Goal: Task Accomplishment & Management: Use online tool/utility

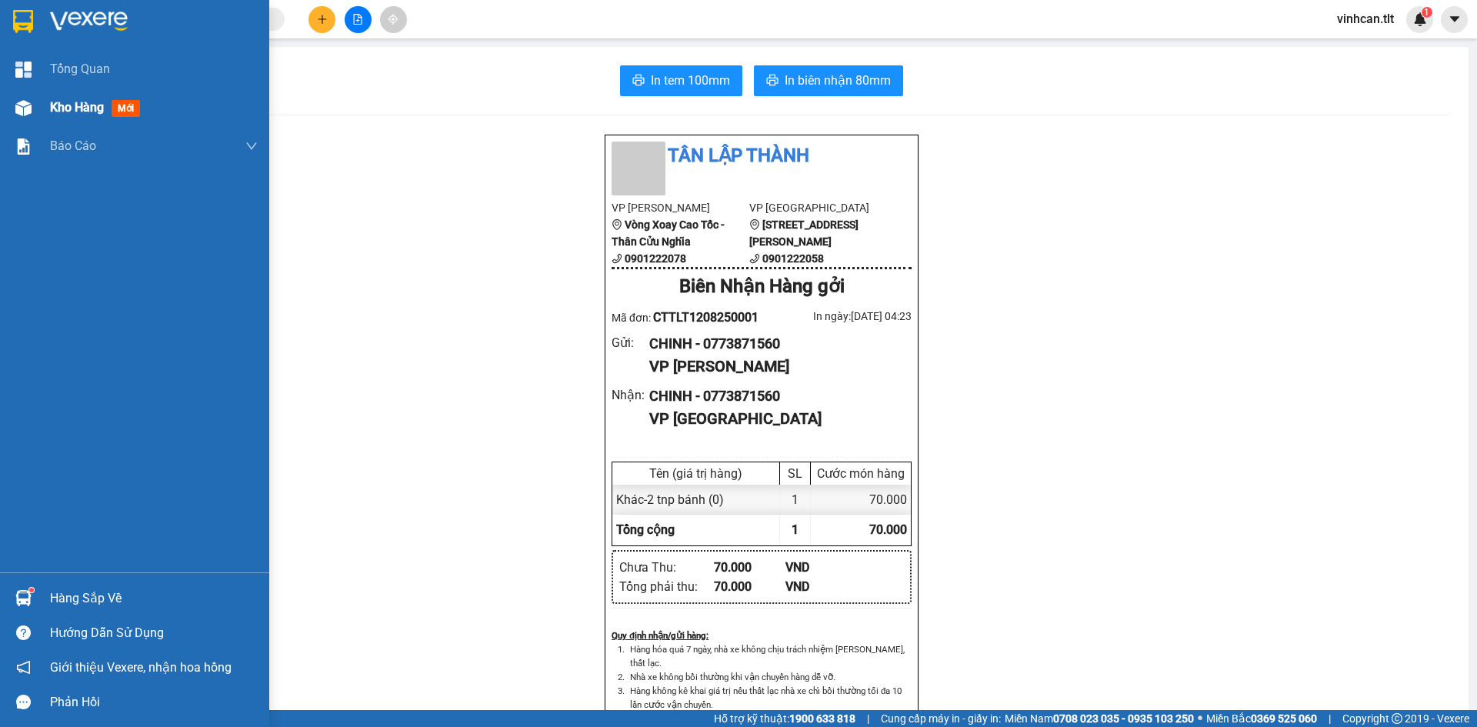
click at [45, 122] on div "Kho hàng mới" at bounding box center [134, 107] width 269 height 38
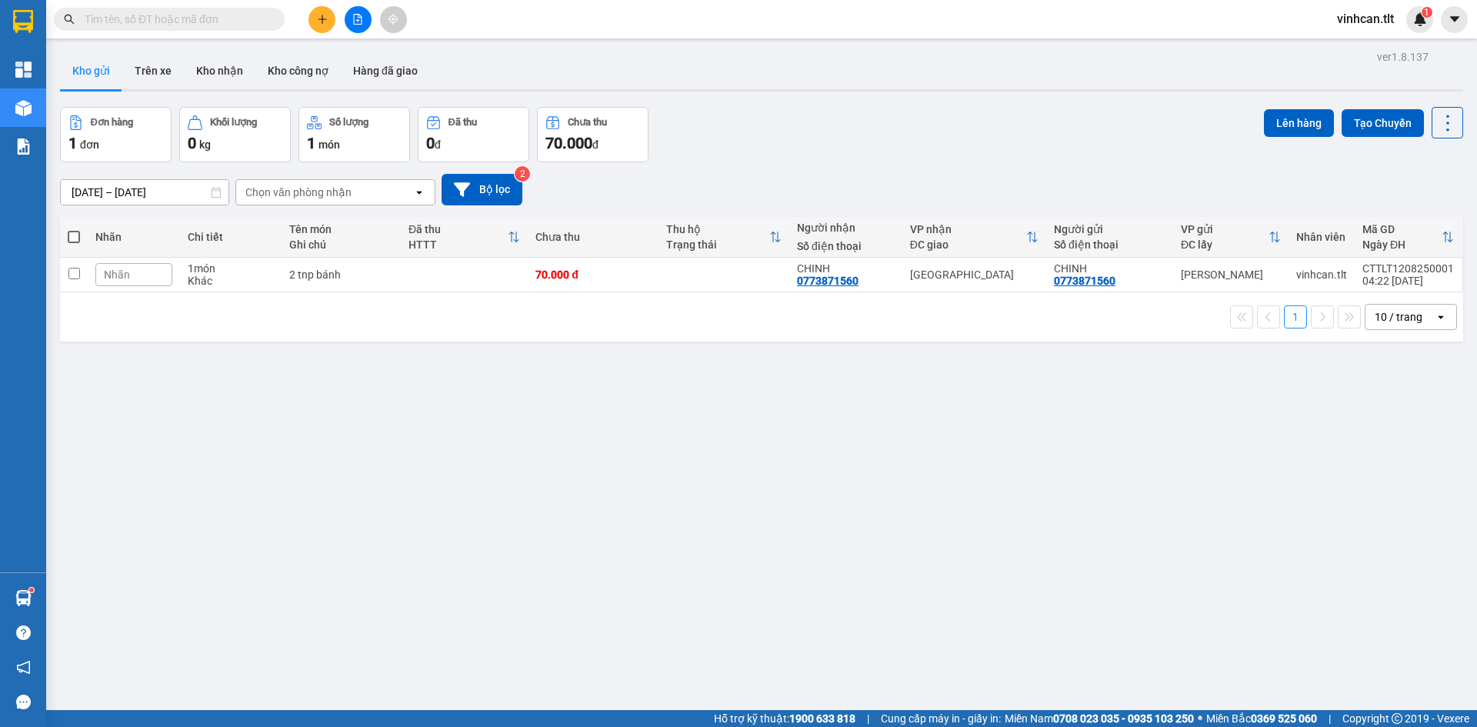
click at [428, 404] on div "ver 1.8.137 Kho gửi Trên xe Kho nhận Kho công nợ Hàng đã giao Đơn hàng 1 đơn Kh…" at bounding box center [761, 409] width 1415 height 727
click at [421, 274] on td at bounding box center [464, 275] width 127 height 35
checkbox input "true"
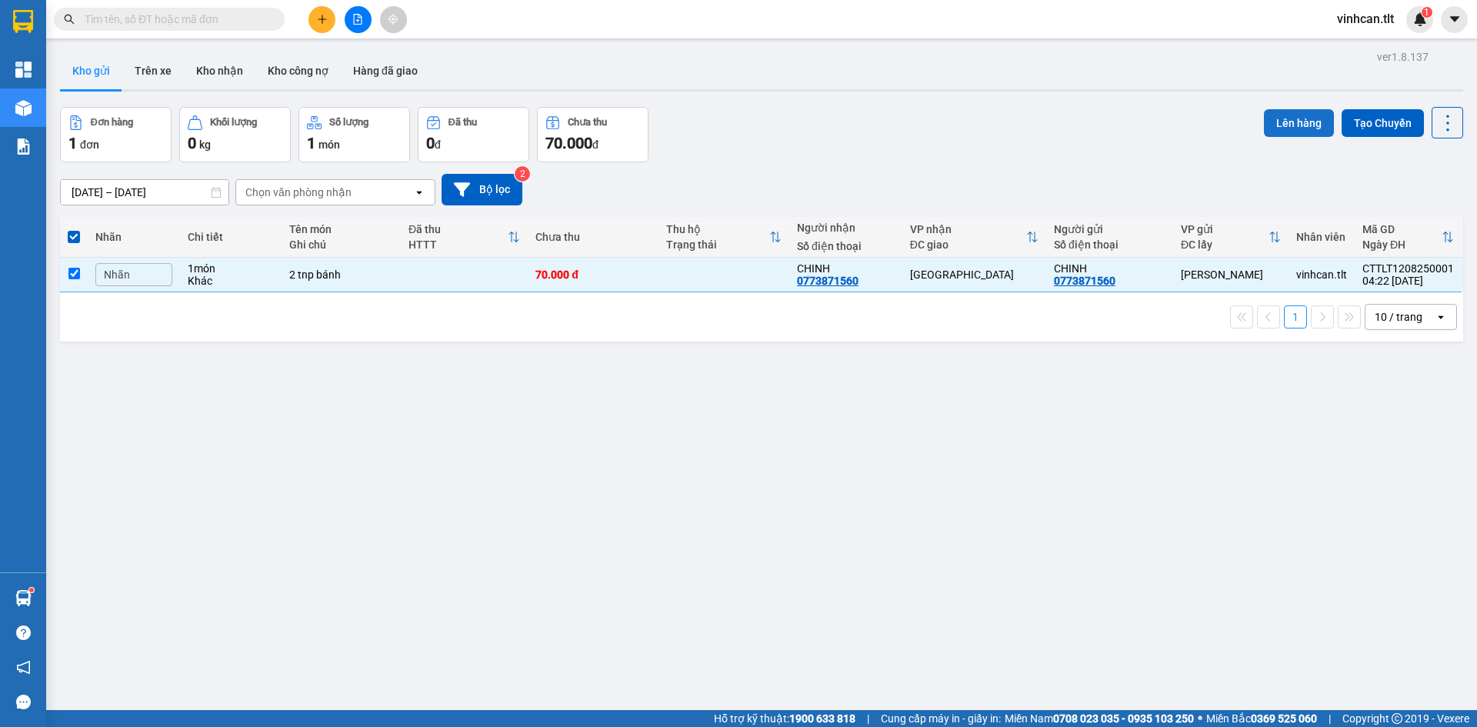
click at [1265, 122] on button "Lên hàng" at bounding box center [1299, 123] width 70 height 28
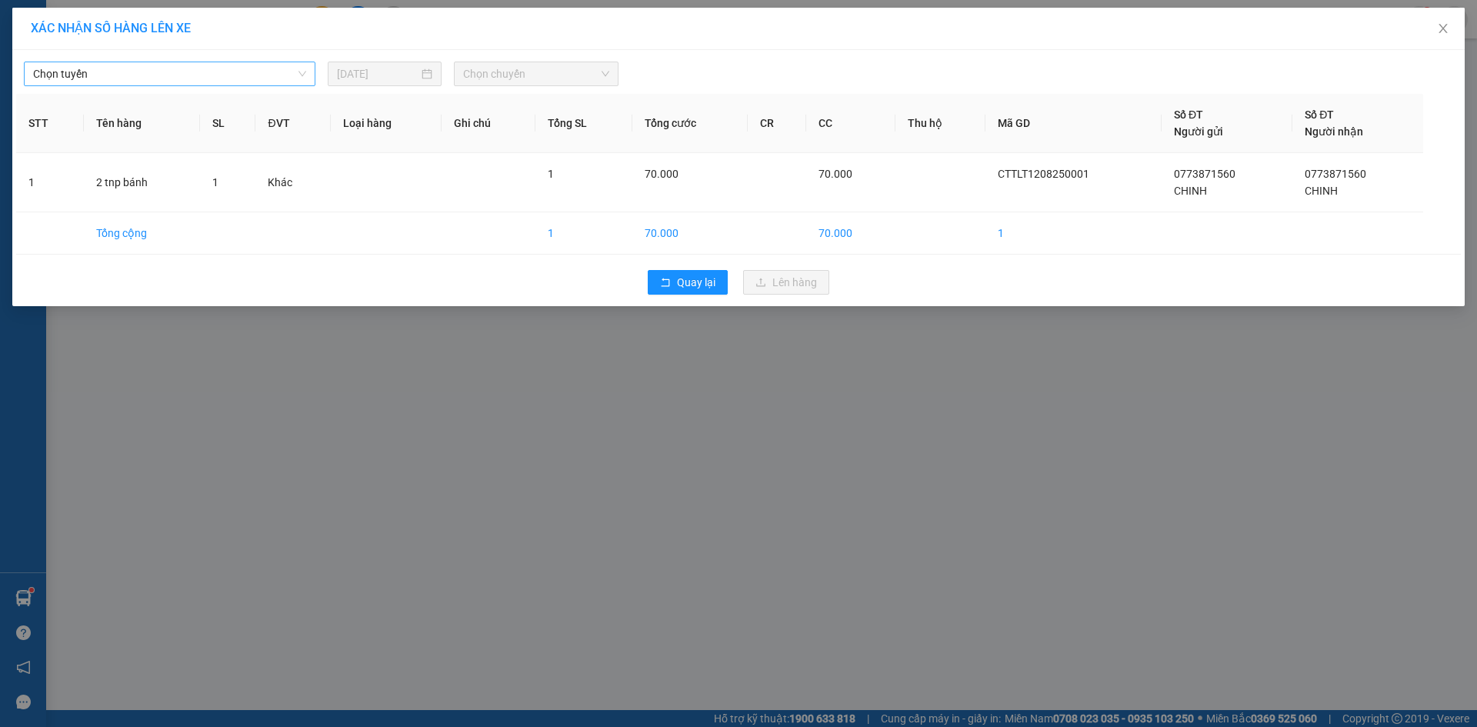
click at [189, 65] on span "Chọn tuyến" at bounding box center [169, 73] width 273 height 23
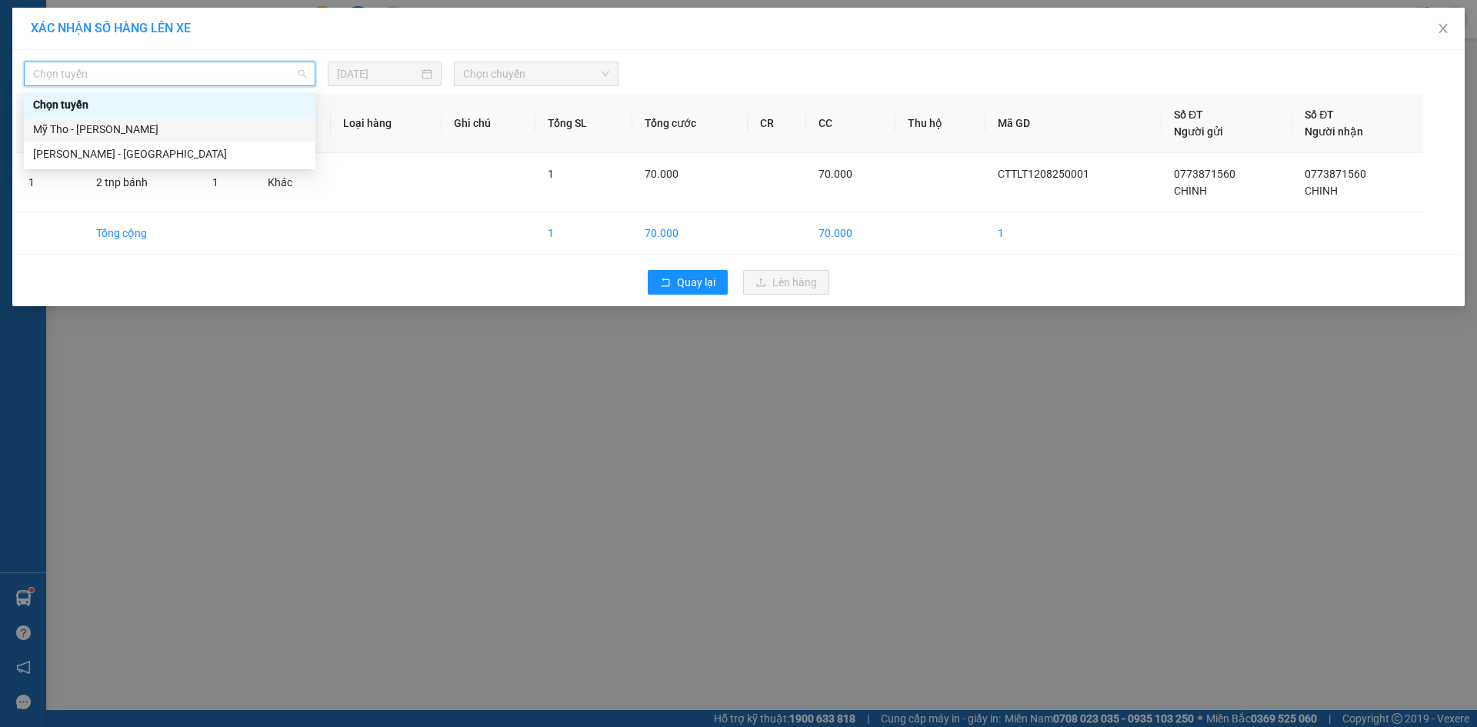
click at [108, 129] on div "Mỹ Tho - [PERSON_NAME]" at bounding box center [169, 129] width 273 height 17
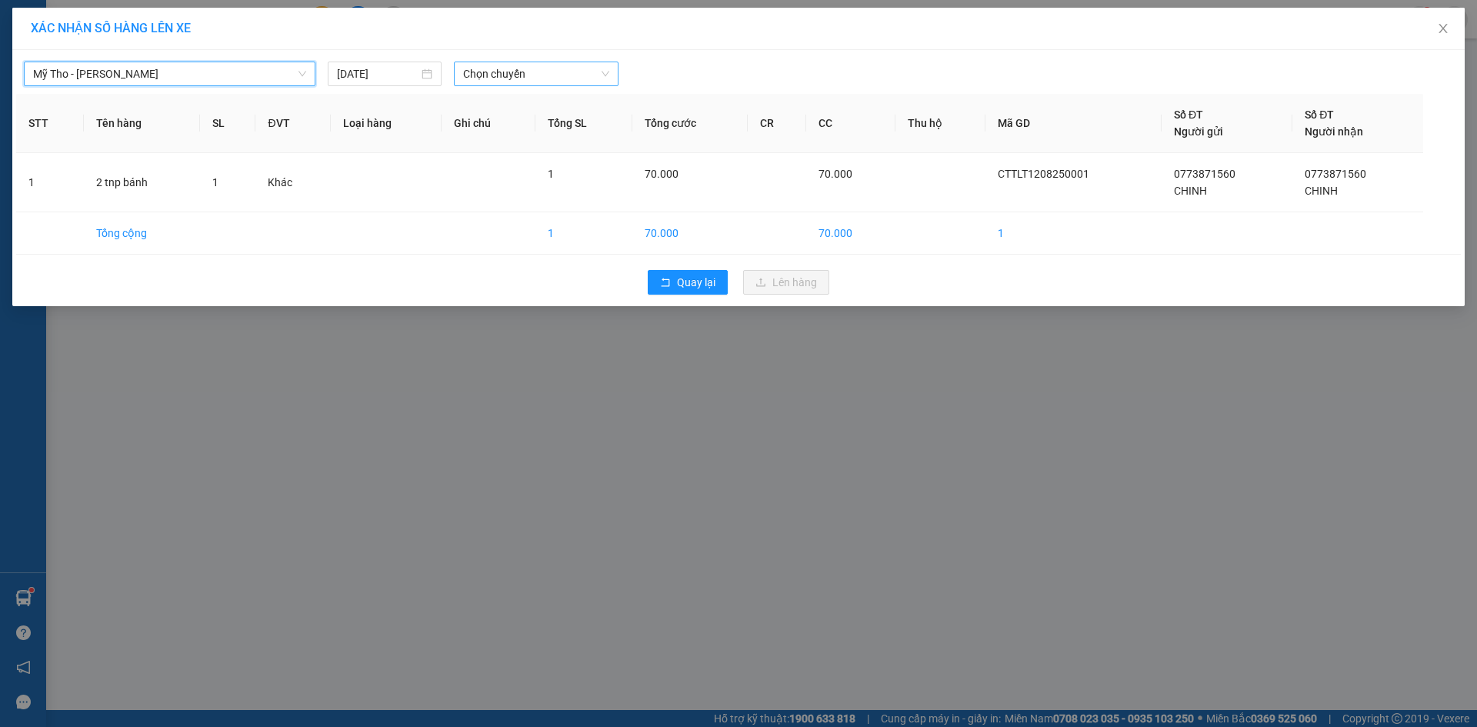
click at [502, 76] on span "Chọn chuyến" at bounding box center [536, 73] width 146 height 23
click at [534, 74] on span "Chọn chuyến" at bounding box center [536, 73] width 146 height 23
click at [531, 82] on span "Chọn chuyến" at bounding box center [536, 73] width 146 height 23
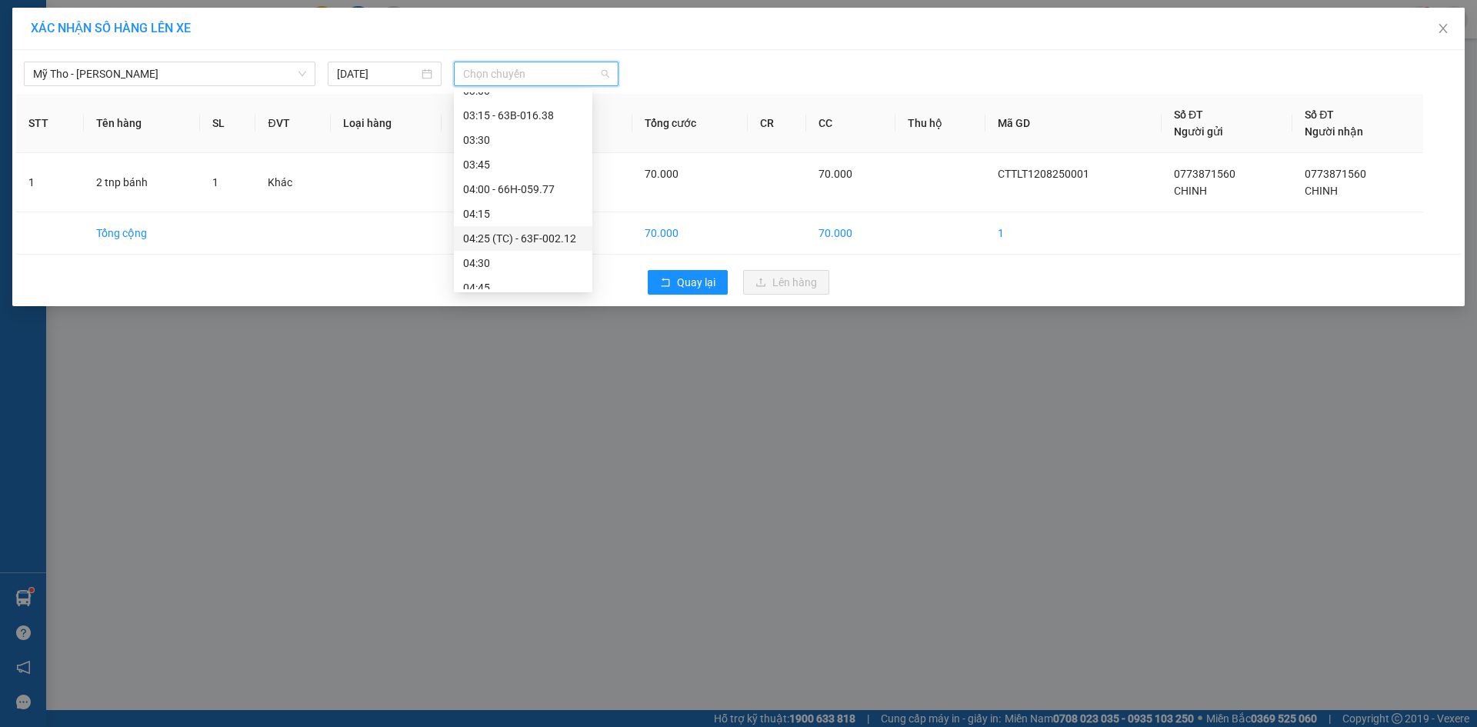
scroll to position [77, 0]
click at [481, 185] on div "04:15" at bounding box center [523, 175] width 138 height 25
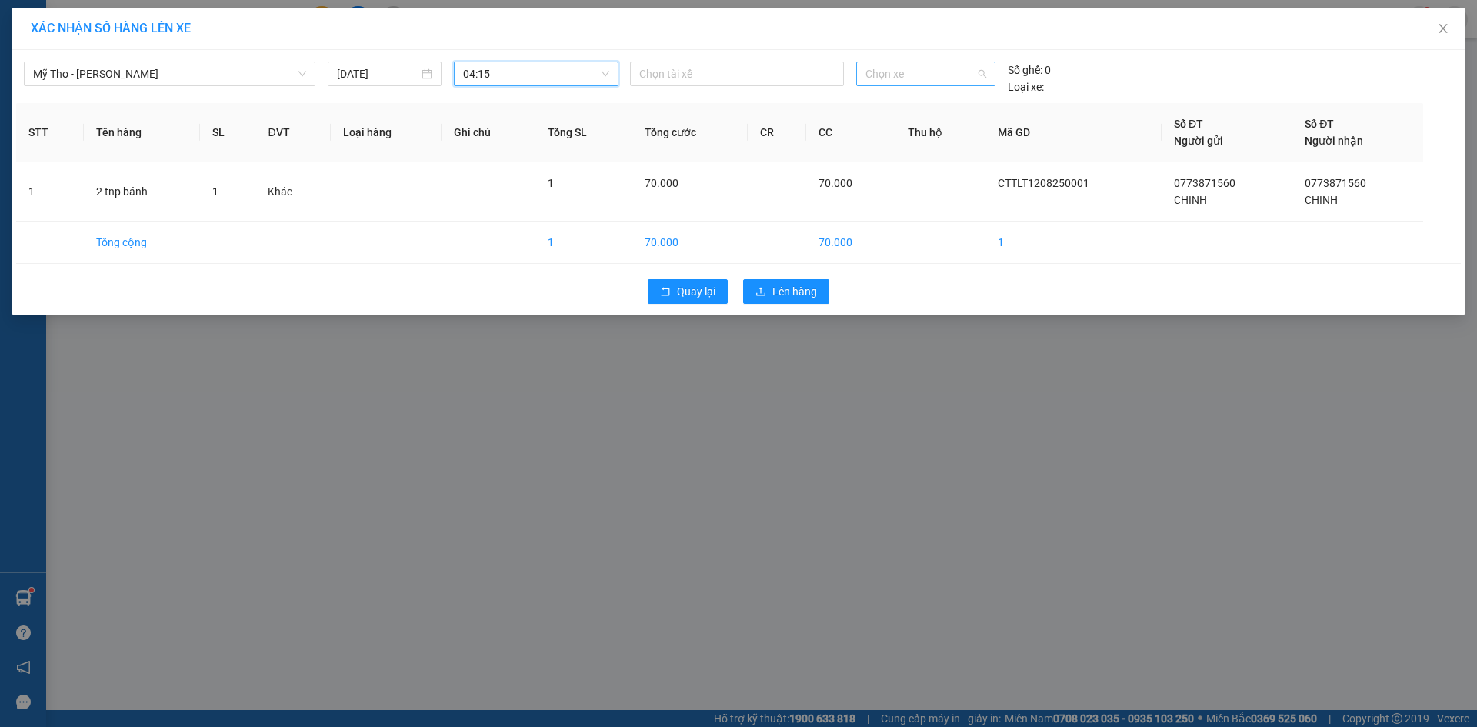
click at [887, 79] on span "Chọn xe" at bounding box center [925, 73] width 120 height 23
type input "982"
click at [906, 172] on div "Thêm xe" at bounding box center [925, 175] width 138 height 27
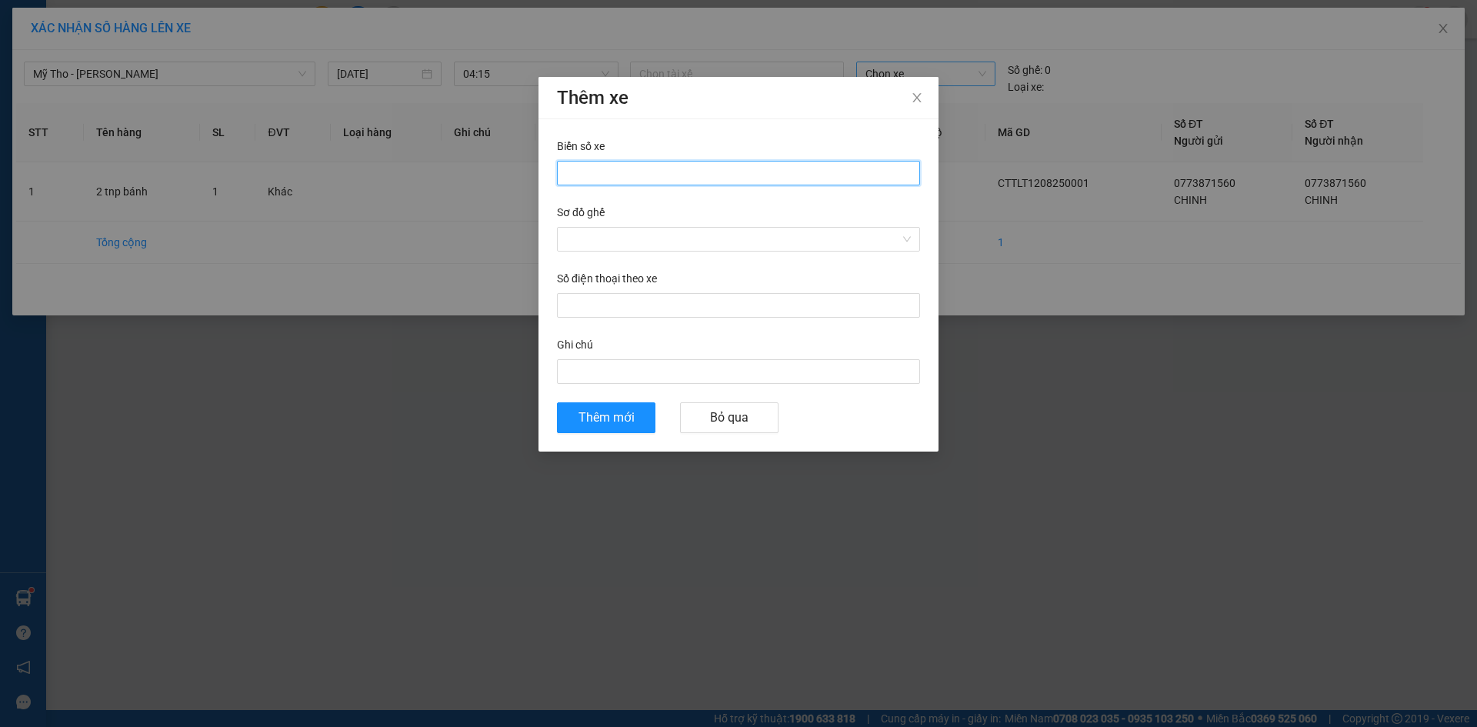
click at [641, 178] on input "Biển số xe" at bounding box center [738, 173] width 363 height 25
type input "66h-059.82"
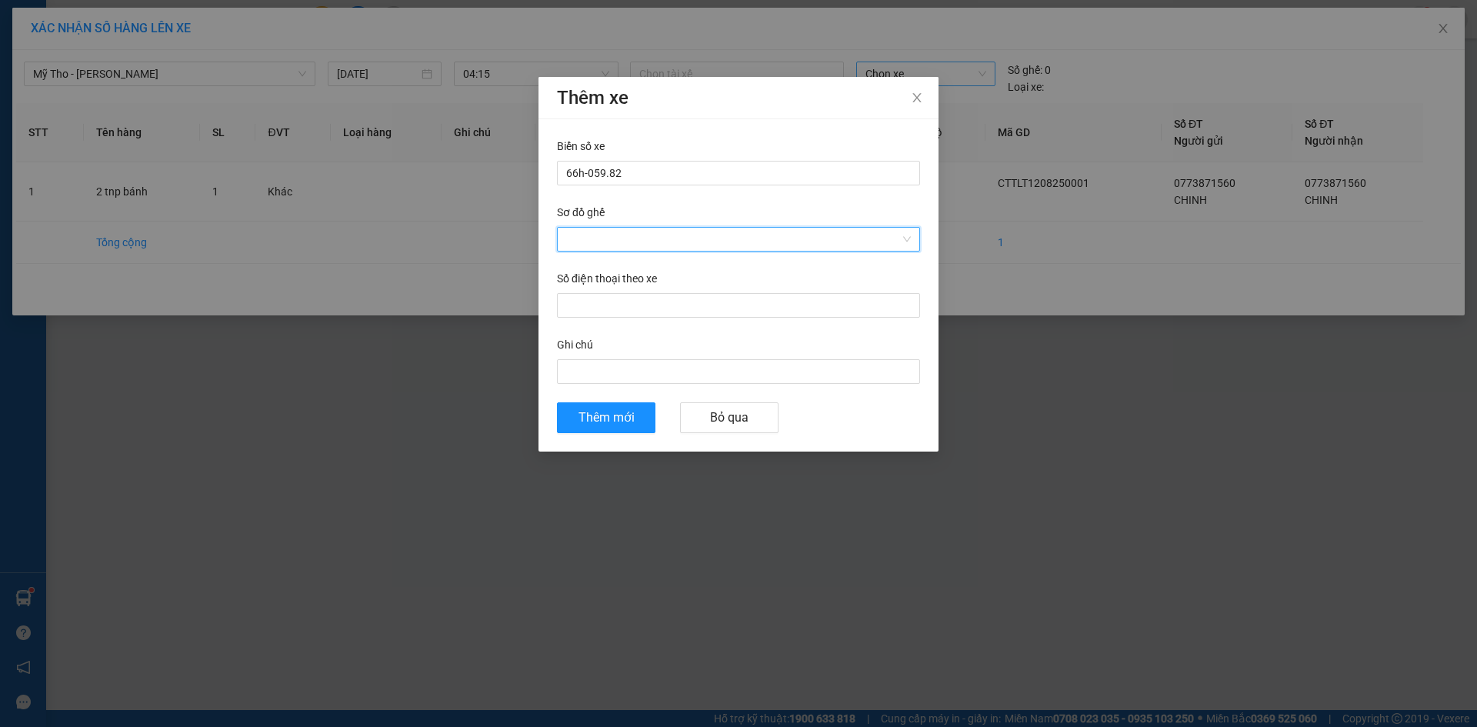
click at [586, 235] on input "Sơ đồ ghế" at bounding box center [733, 239] width 334 height 23
click at [608, 321] on div "Ghế ngồi 28 chỗ [PERSON_NAME]" at bounding box center [738, 319] width 345 height 17
click at [599, 428] on button "Thêm mới" at bounding box center [606, 417] width 98 height 31
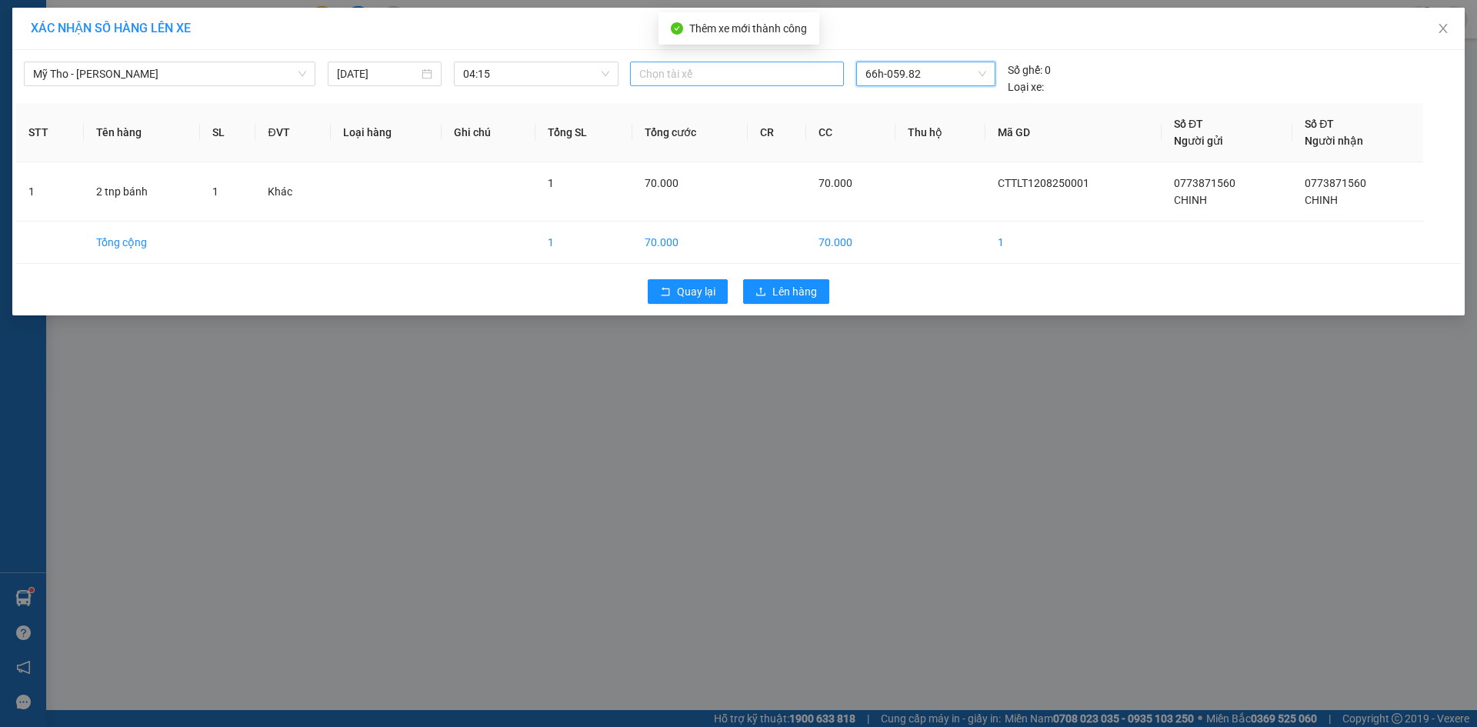
click at [705, 74] on div at bounding box center [737, 74] width 206 height 18
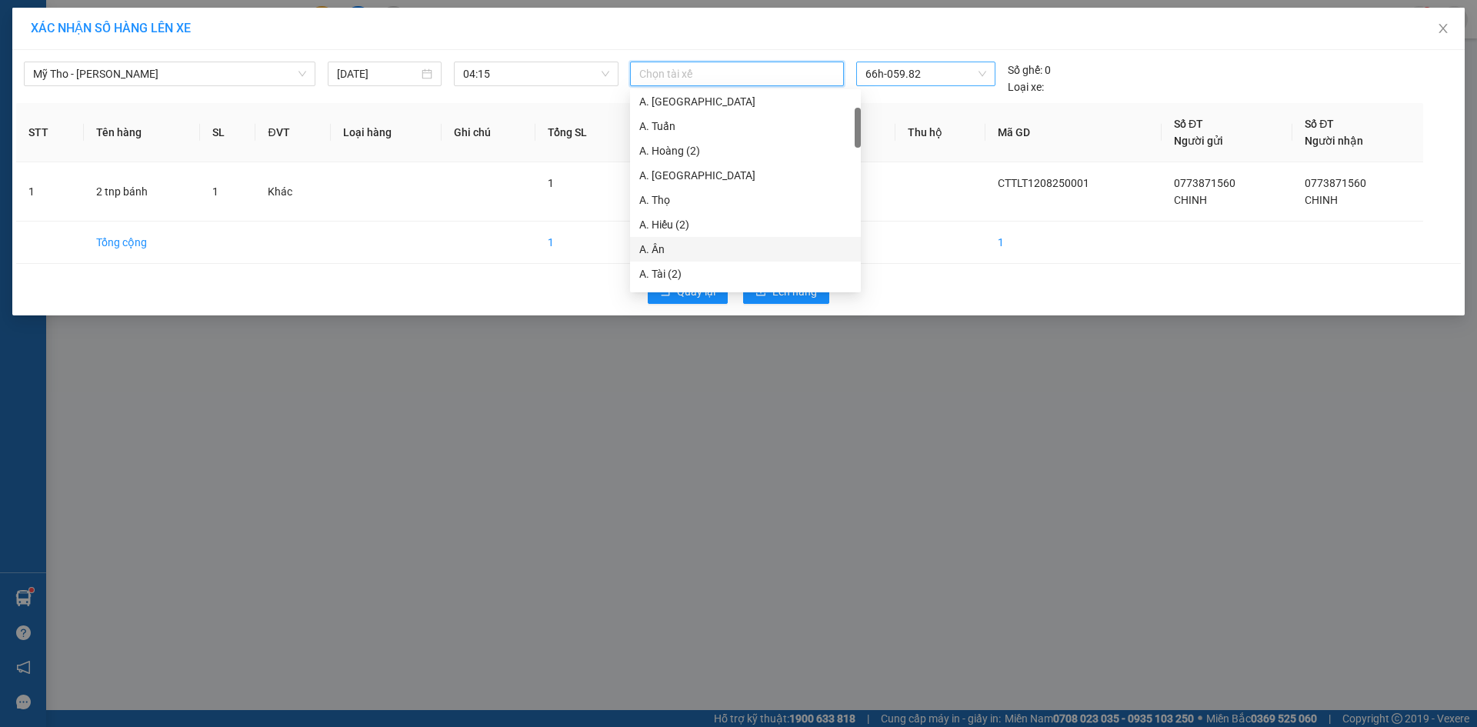
click at [654, 251] on div "A. Ân" at bounding box center [745, 249] width 212 height 17
click at [1001, 288] on div "Quay lại Lên hàng" at bounding box center [738, 291] width 1444 height 40
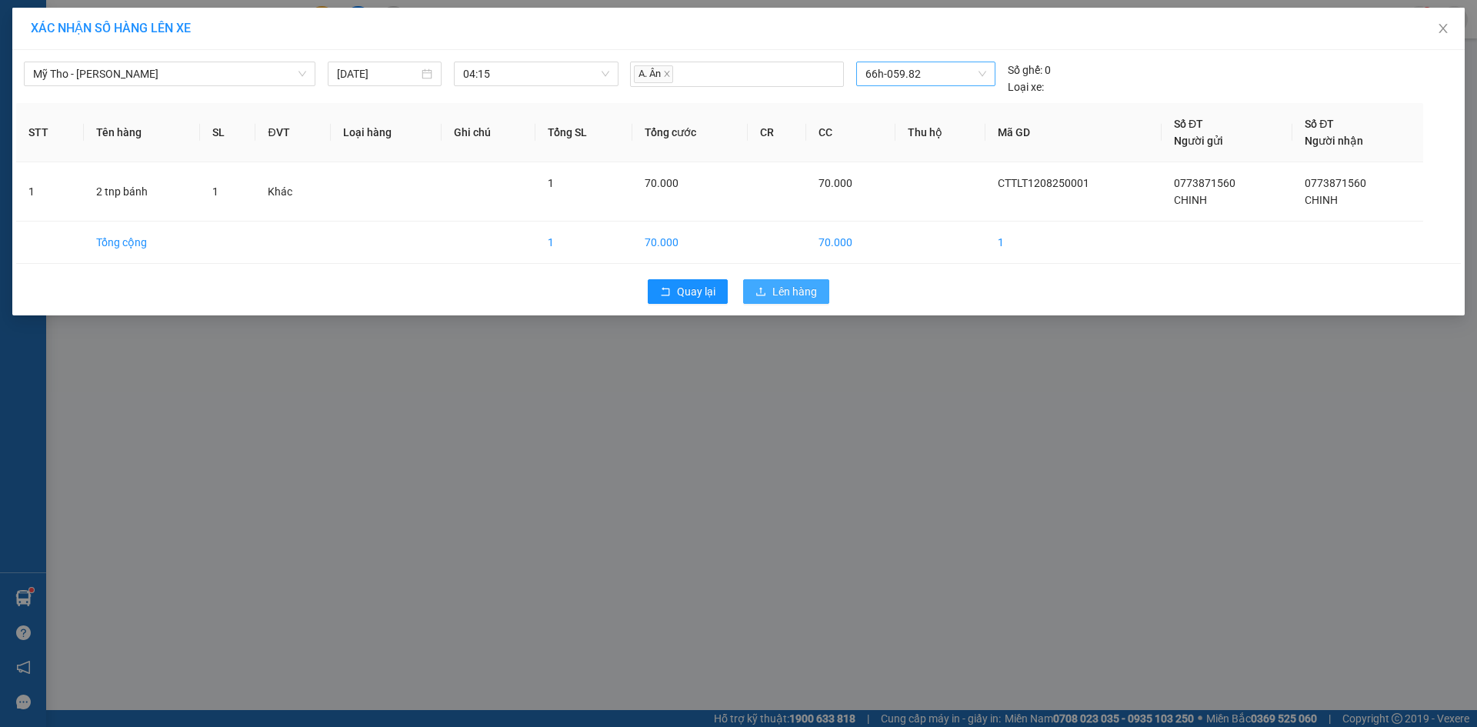
click at [800, 294] on span "Lên hàng" at bounding box center [794, 291] width 45 height 17
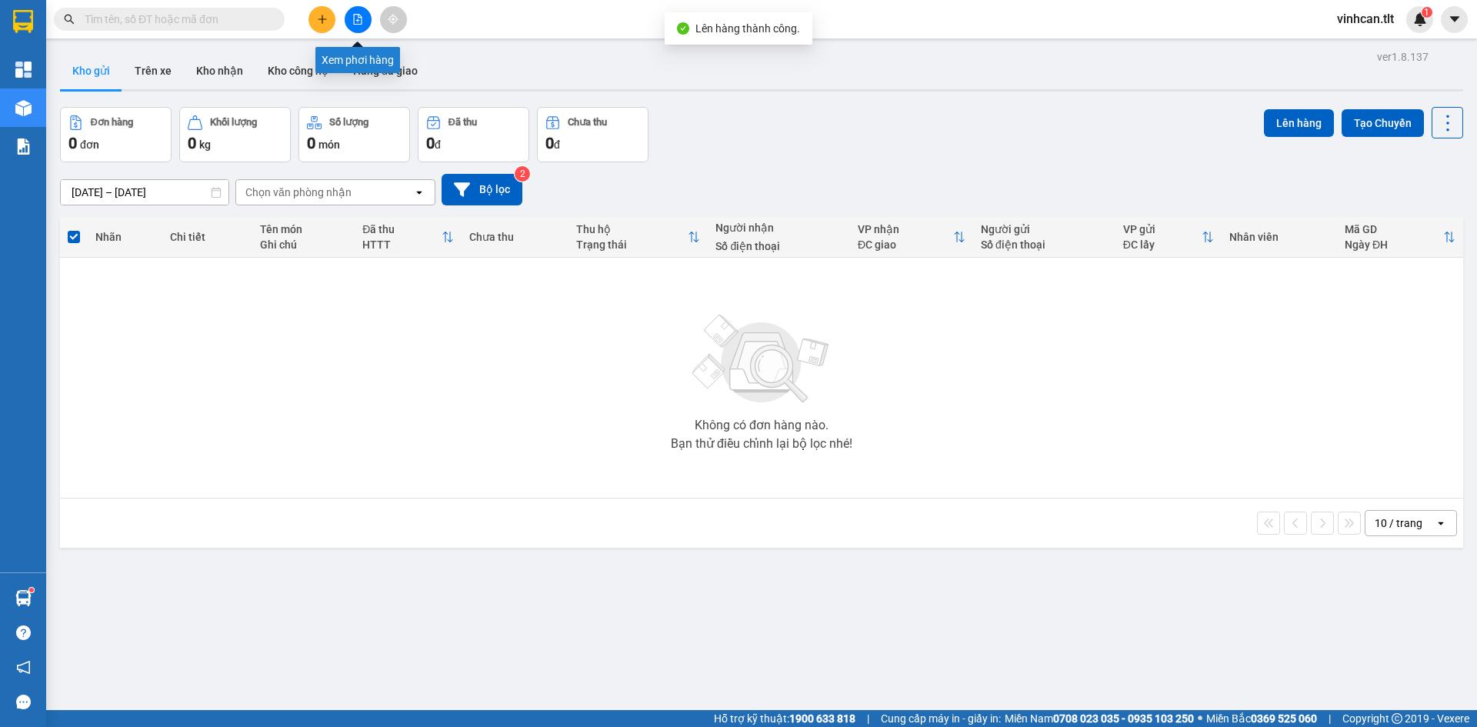
click at [371, 25] on div at bounding box center [357, 19] width 115 height 27
click at [357, 24] on icon "file-add" at bounding box center [358, 19] width 8 height 11
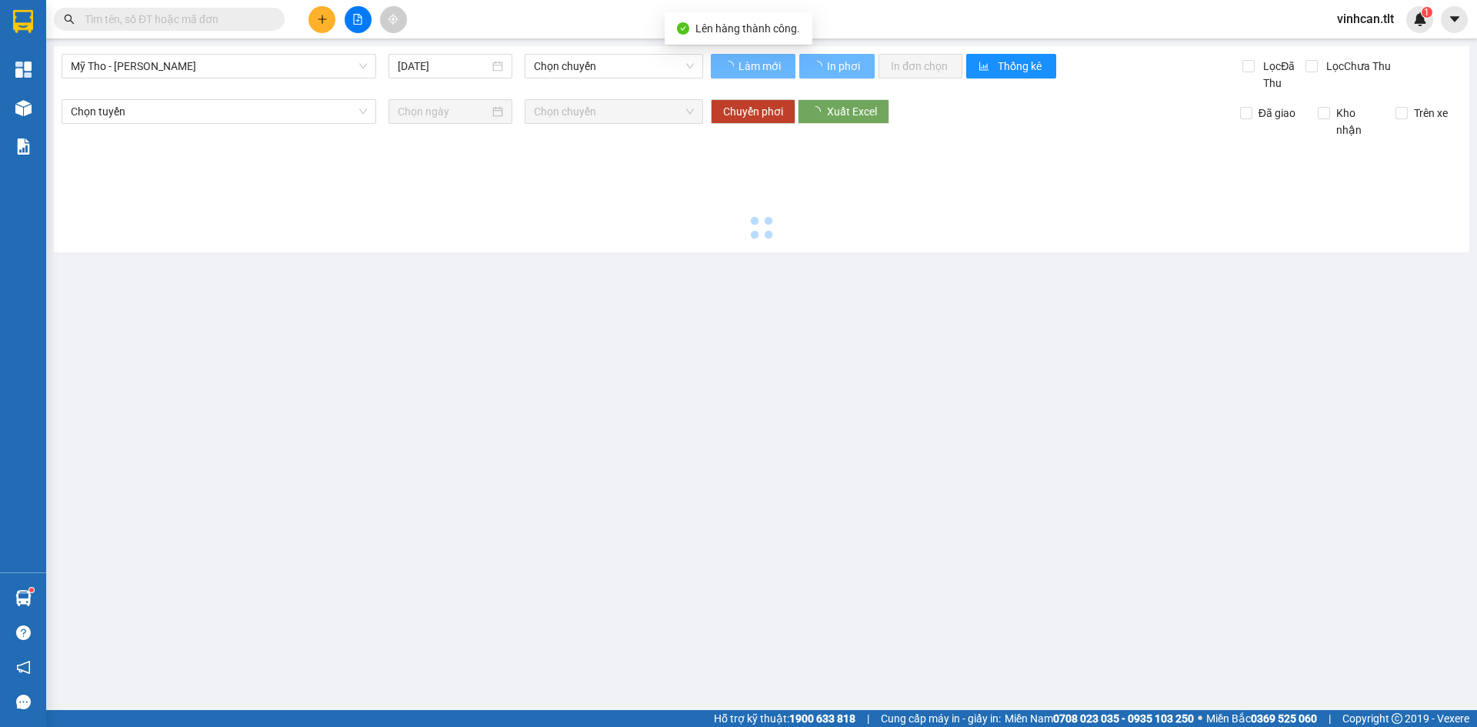
type input "[DATE]"
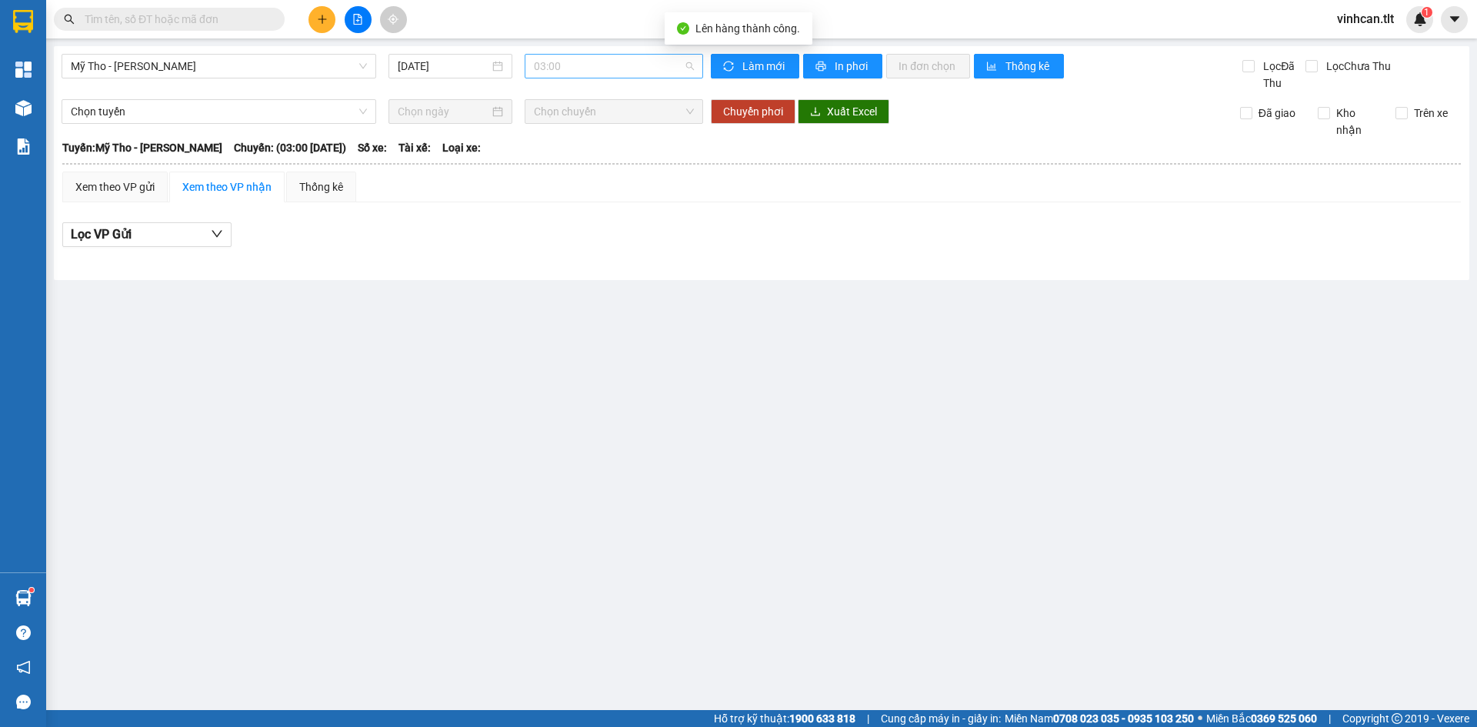
click at [581, 75] on span "03:00" at bounding box center [614, 66] width 160 height 23
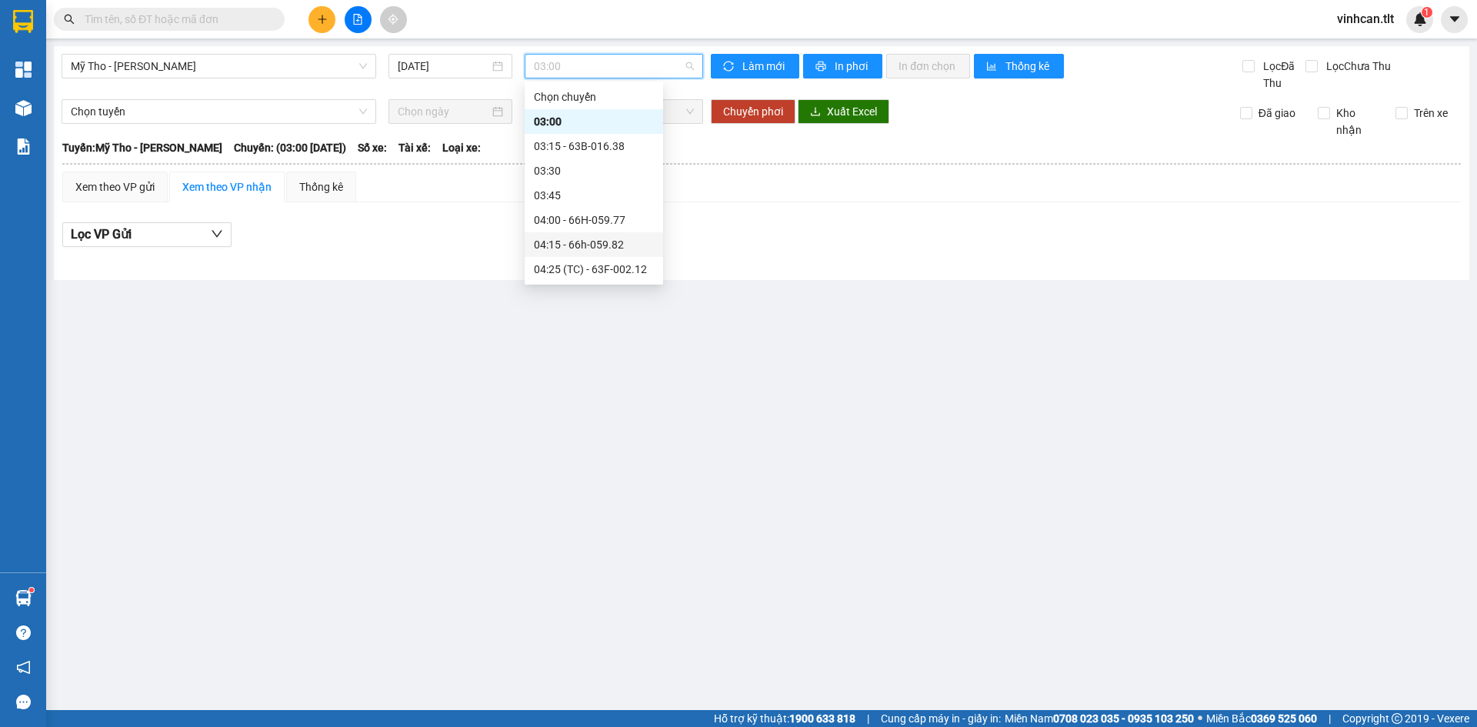
click at [548, 245] on div "04:15 - 66h-059.82" at bounding box center [594, 244] width 120 height 17
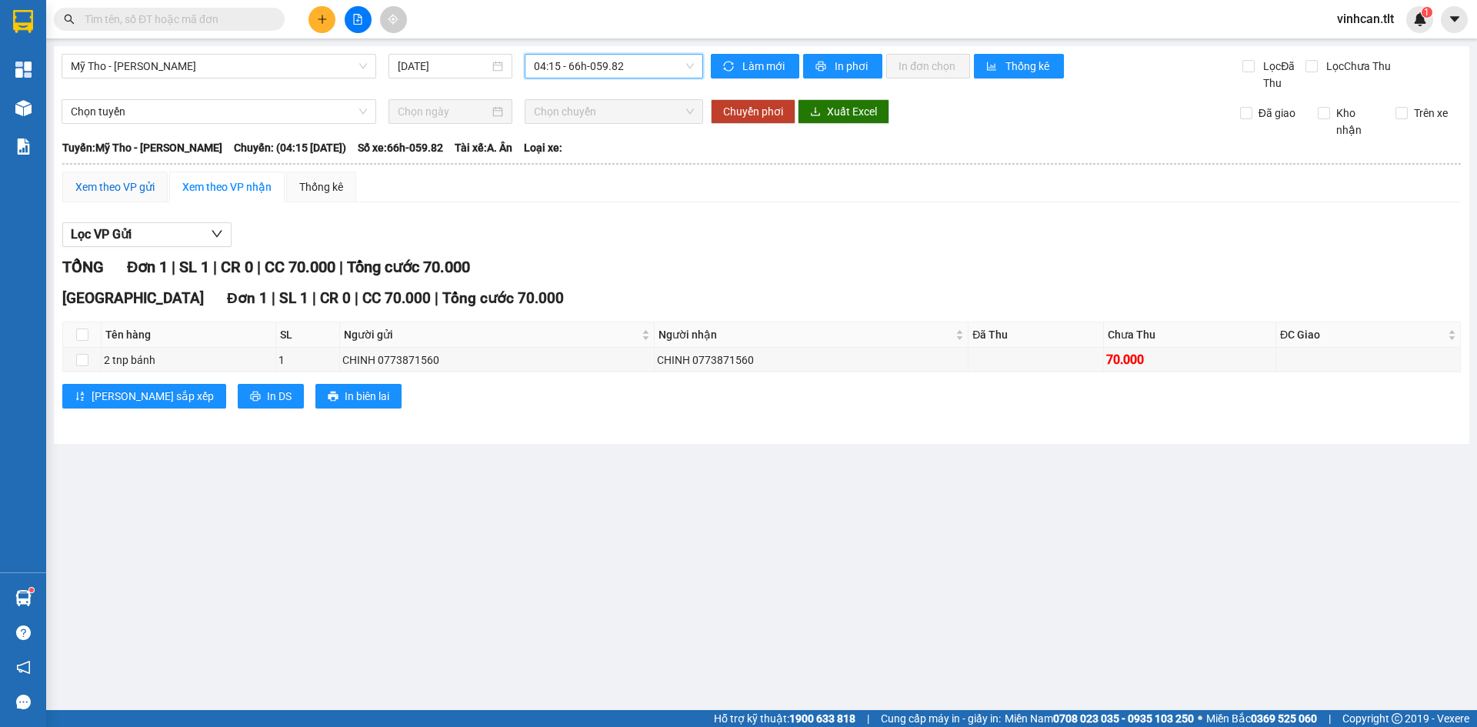
click at [115, 191] on div "Xem theo VP gửi" at bounding box center [114, 186] width 79 height 17
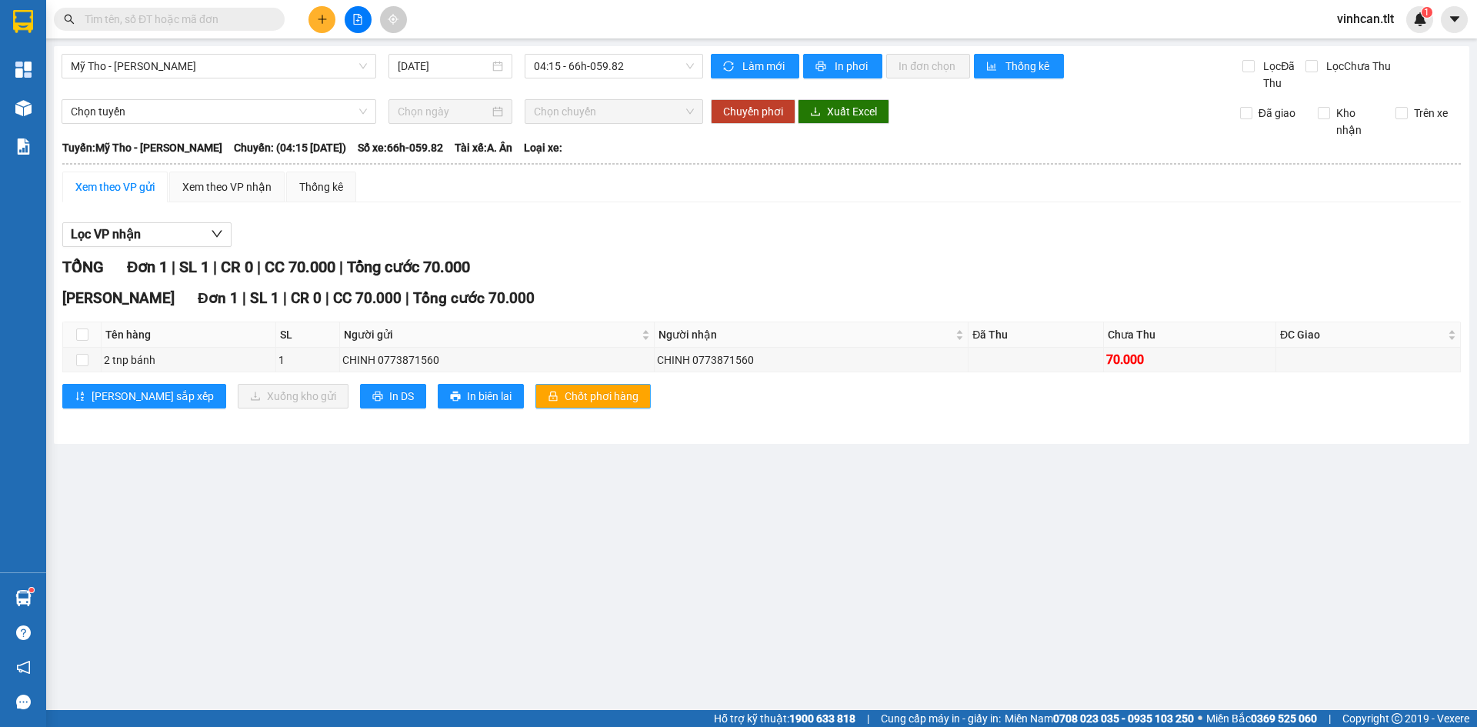
click at [564, 395] on span "Chốt phơi hàng" at bounding box center [601, 396] width 74 height 17
click at [587, 43] on main "Mỹ Tho - [PERSON_NAME] [DATE] 04:15 - 66h-059.82 Làm mới In phơi In đơn chọn Th…" at bounding box center [738, 355] width 1477 height 710
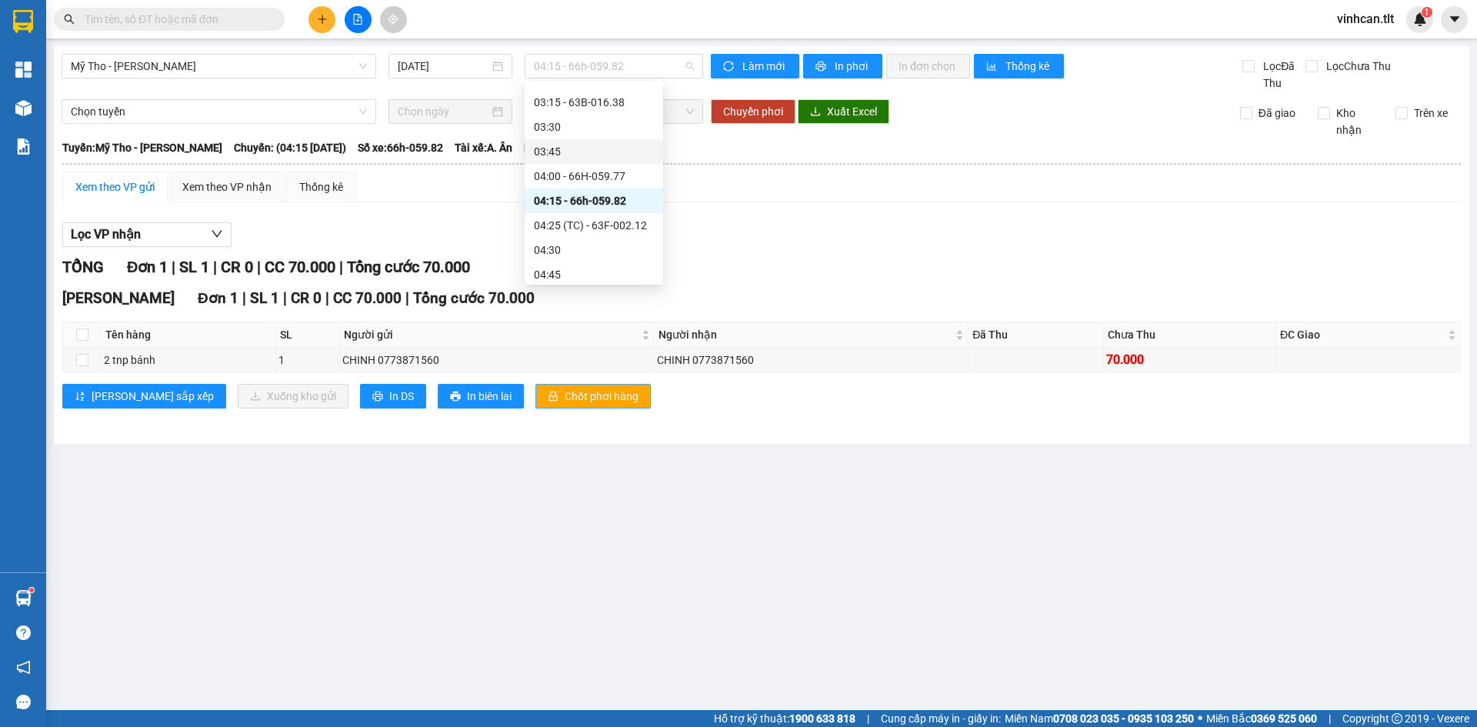
scroll to position [77, 0]
click at [740, 229] on div "Lọc VP nhận" at bounding box center [761, 234] width 1398 height 25
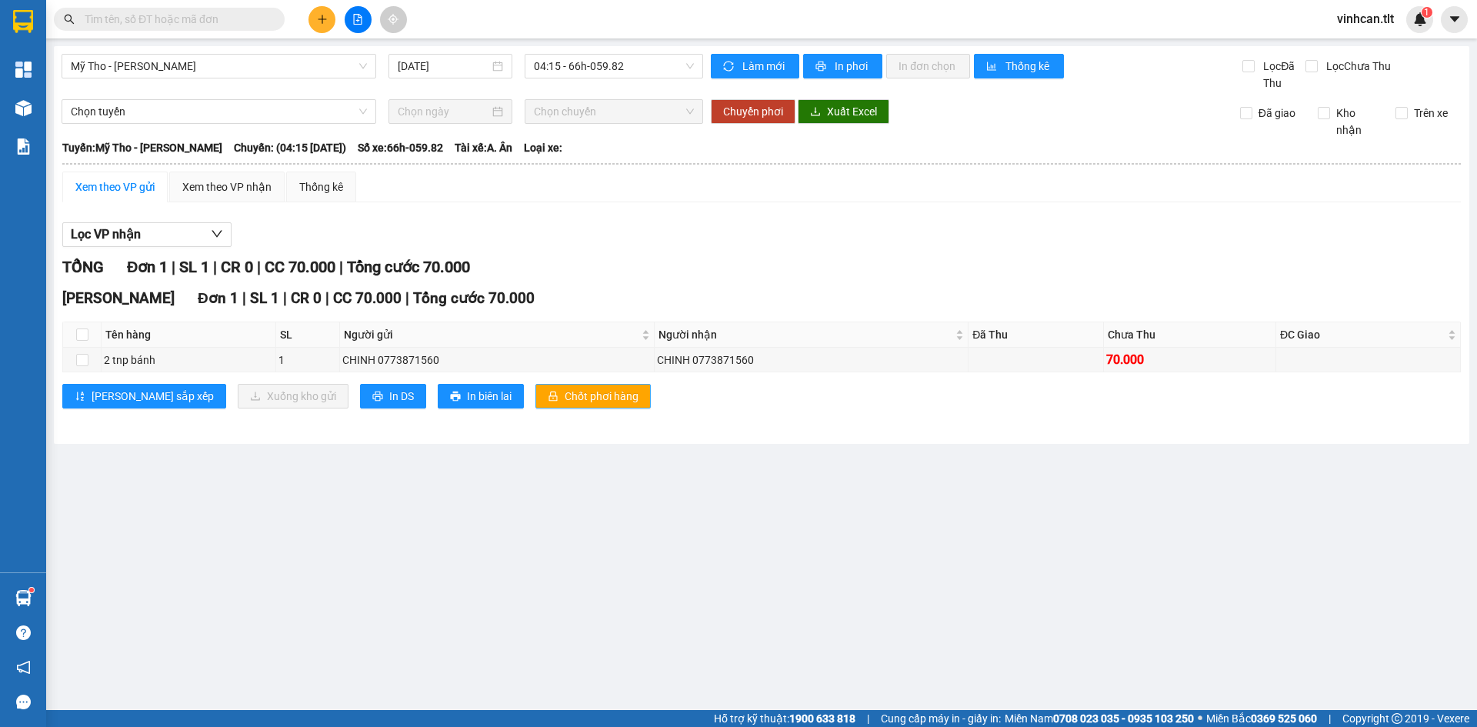
click at [564, 398] on span "Chốt phơi hàng" at bounding box center [601, 396] width 74 height 17
click at [321, 22] on icon "plus" at bounding box center [322, 19] width 11 height 11
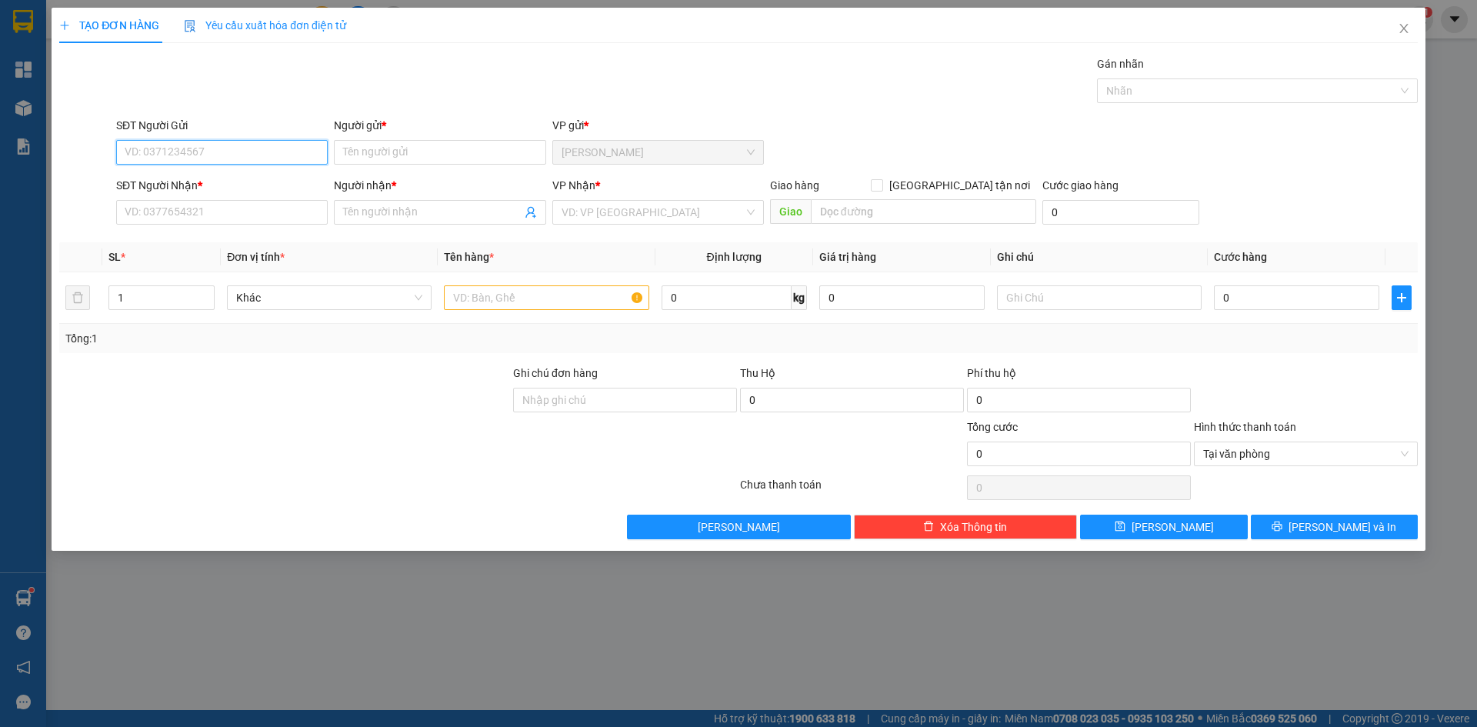
click at [210, 160] on input "SĐT Người Gửi" at bounding box center [221, 152] width 211 height 25
click at [226, 183] on div "0939792029 - NGUYÊN" at bounding box center [221, 183] width 193 height 17
type input "0939792029"
type input "NGUYÊN"
type input "0939792029"
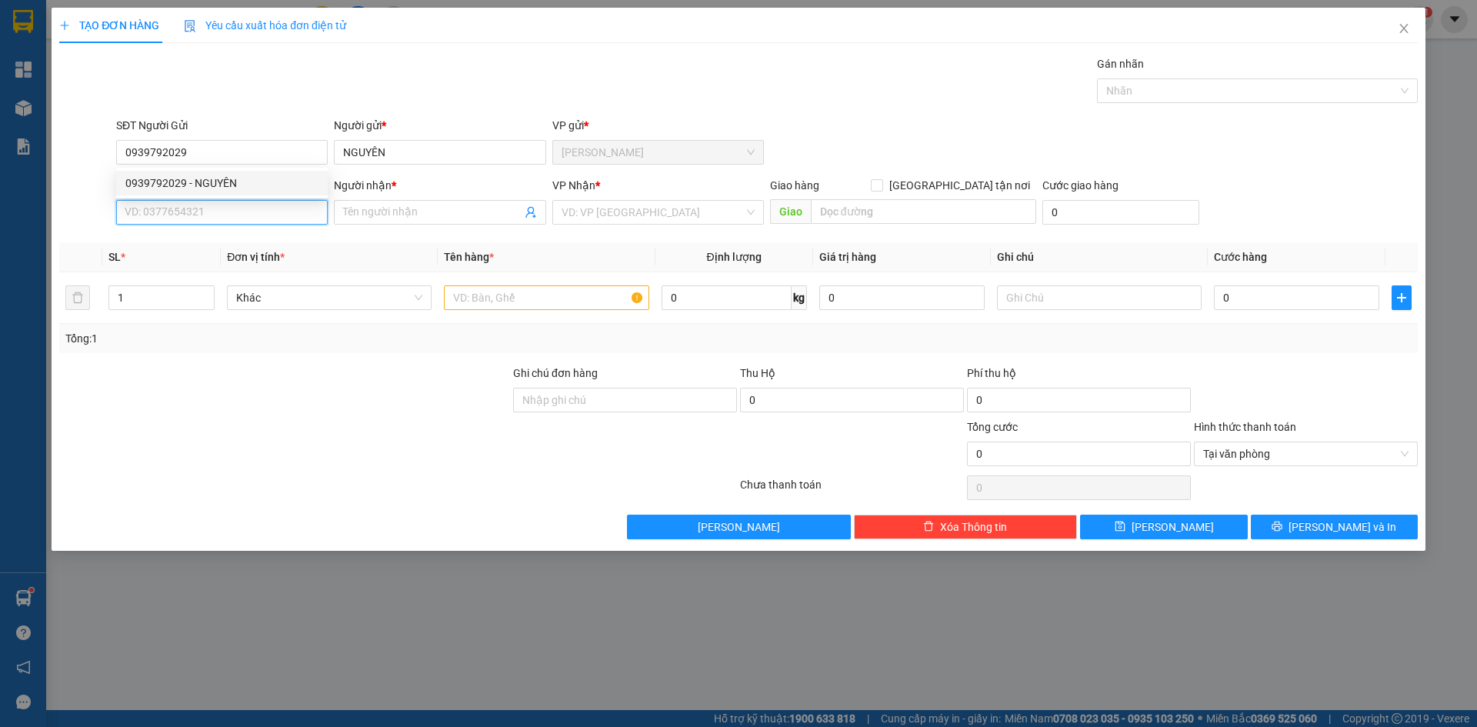
click at [214, 214] on input "SĐT Người Nhận *" at bounding box center [221, 212] width 211 height 25
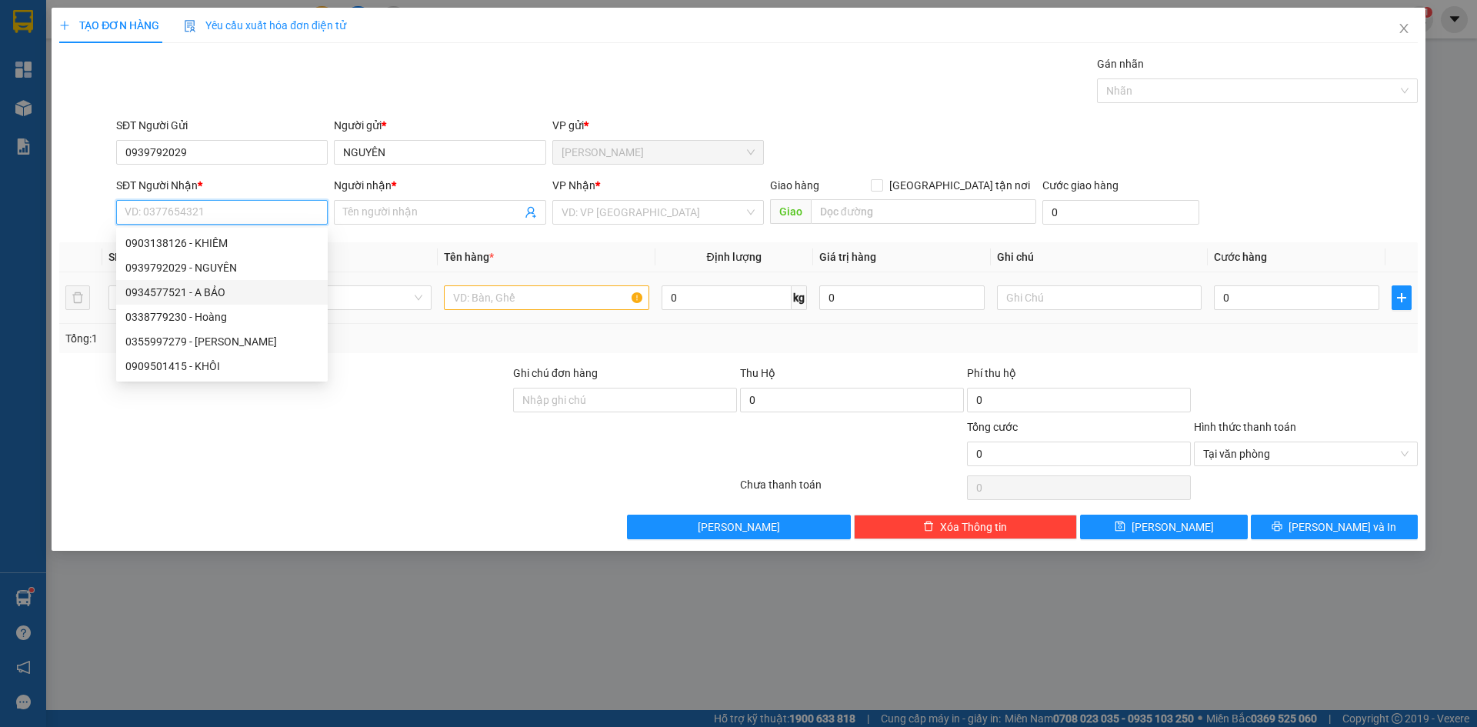
click at [222, 294] on div "0934577521 - A BẢO" at bounding box center [221, 292] width 193 height 17
type input "0934577521"
type input "A BẢO"
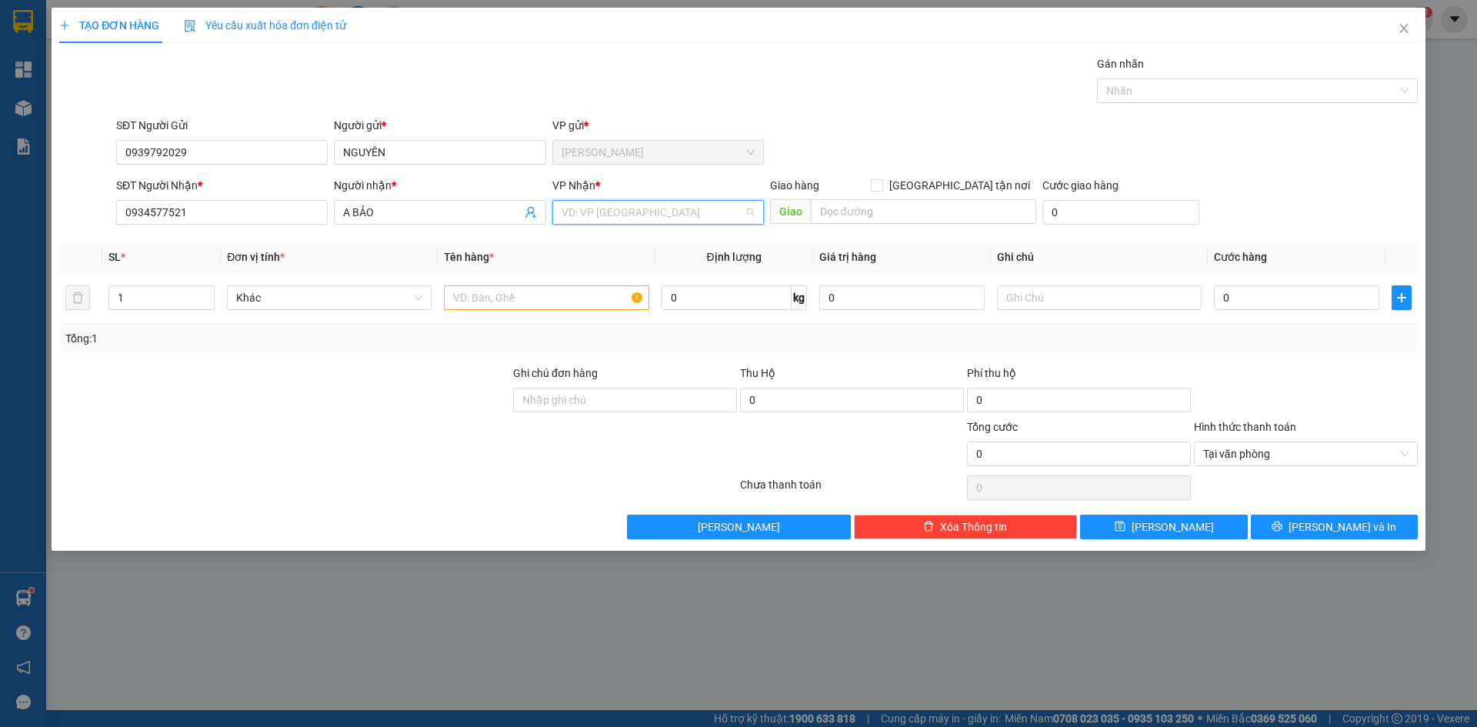
click at [603, 208] on input "search" at bounding box center [652, 212] width 182 height 23
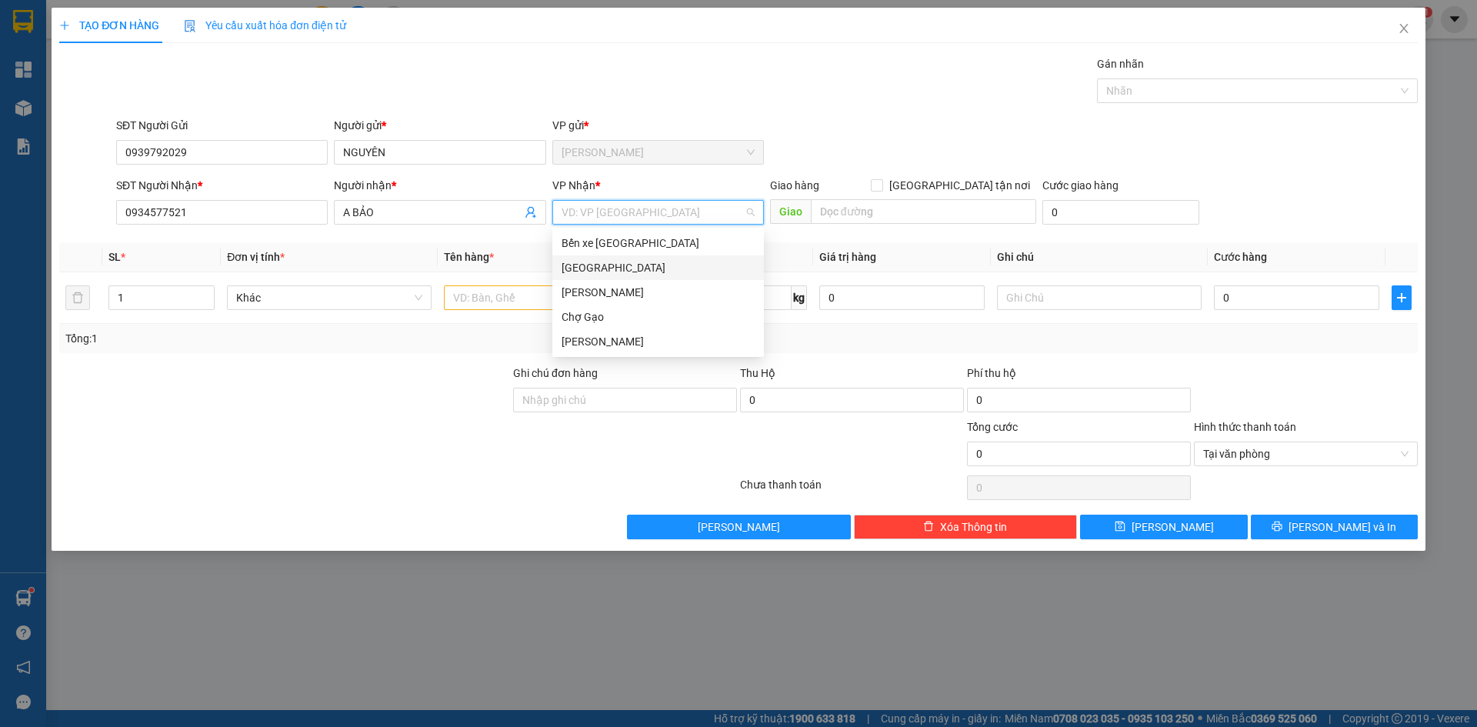
click at [577, 266] on div "[GEOGRAPHIC_DATA]" at bounding box center [657, 267] width 193 height 17
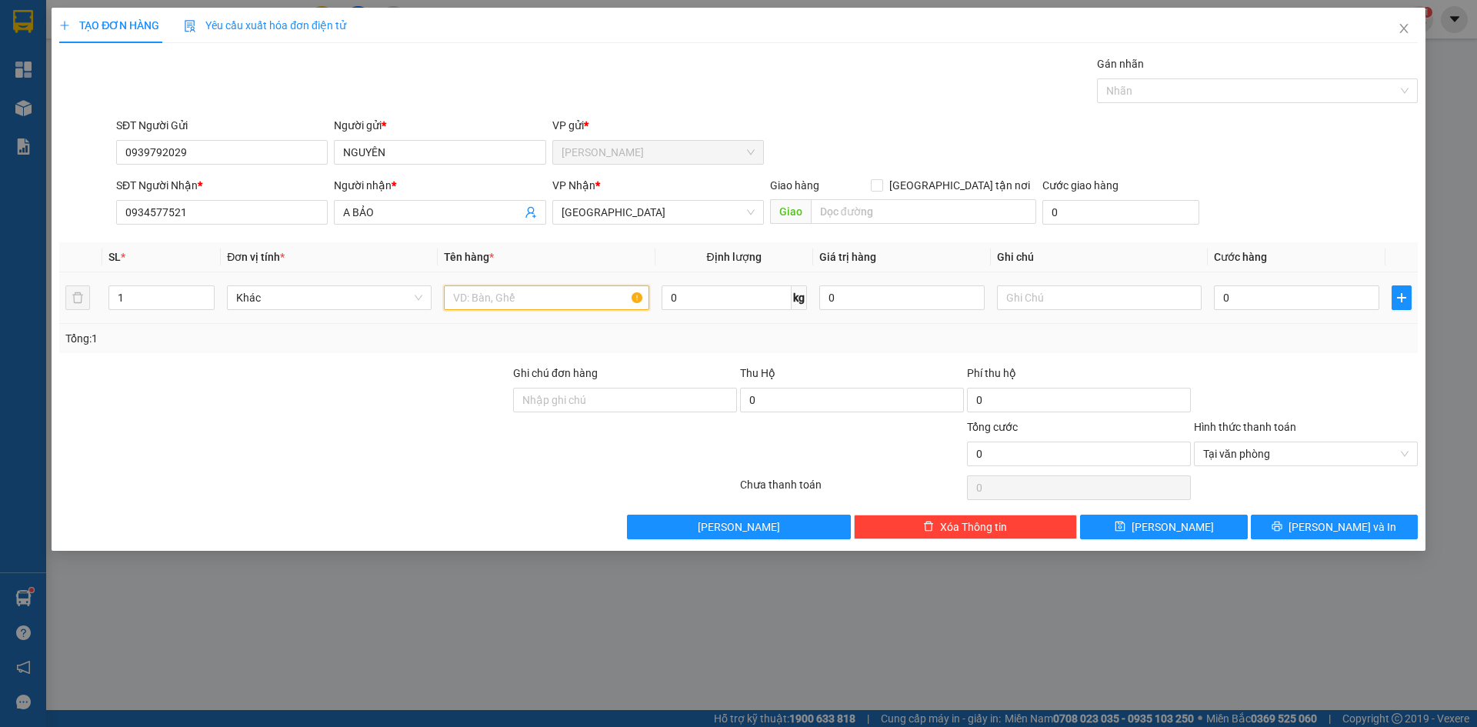
click at [497, 293] on input "text" at bounding box center [546, 297] width 205 height 25
paste input "ó"
paste input "os"
type input "1 most"
click at [1314, 308] on input "0" at bounding box center [1296, 297] width 165 height 25
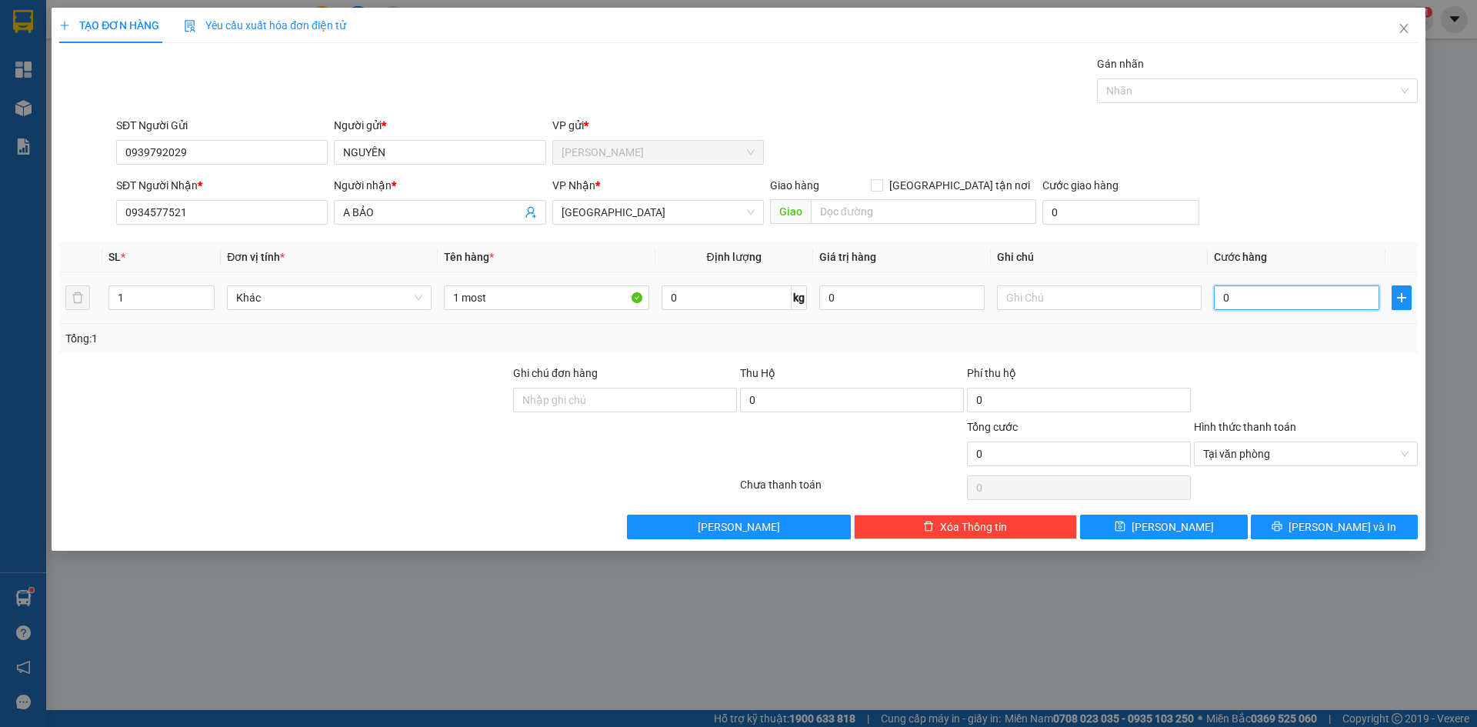
type input "2"
type input "25"
type input "25.000"
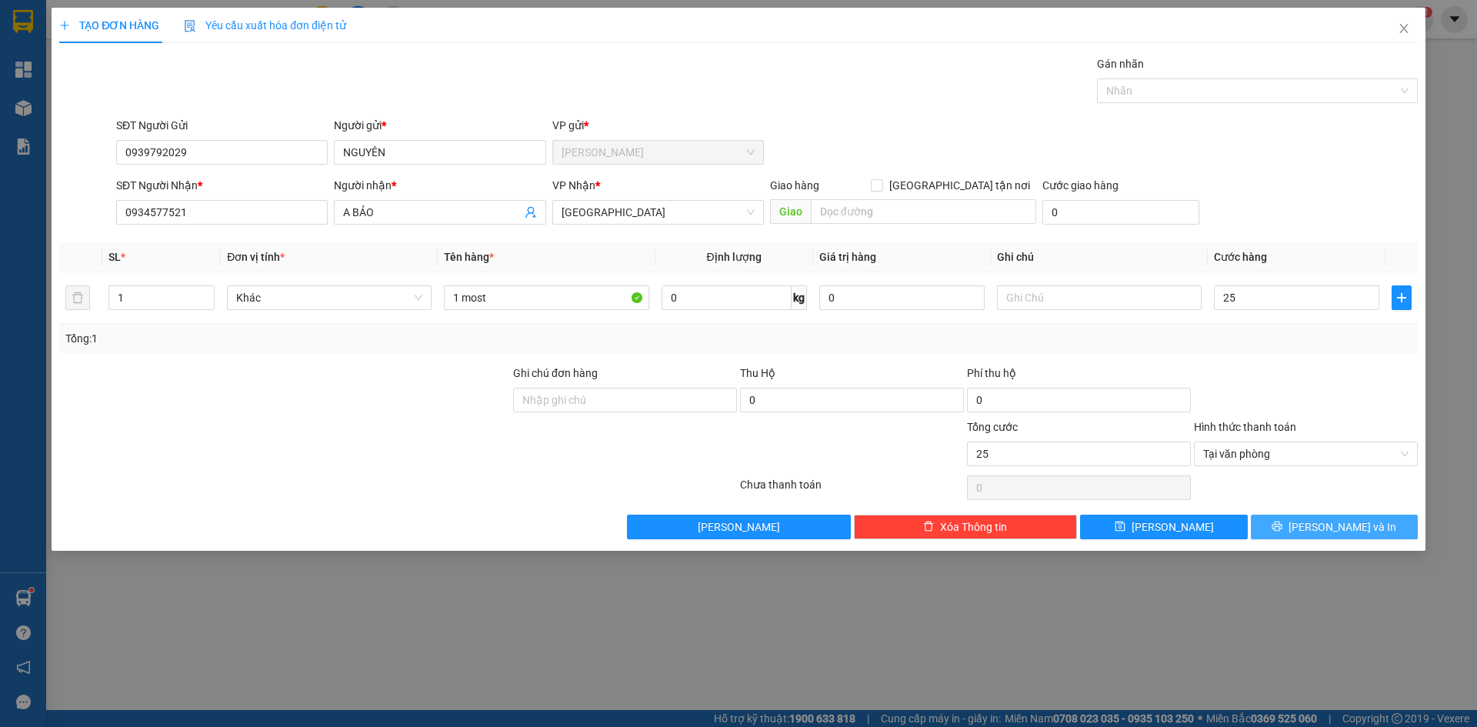
type input "25.000"
click at [1350, 525] on span "[PERSON_NAME] và In" at bounding box center [1342, 526] width 108 height 17
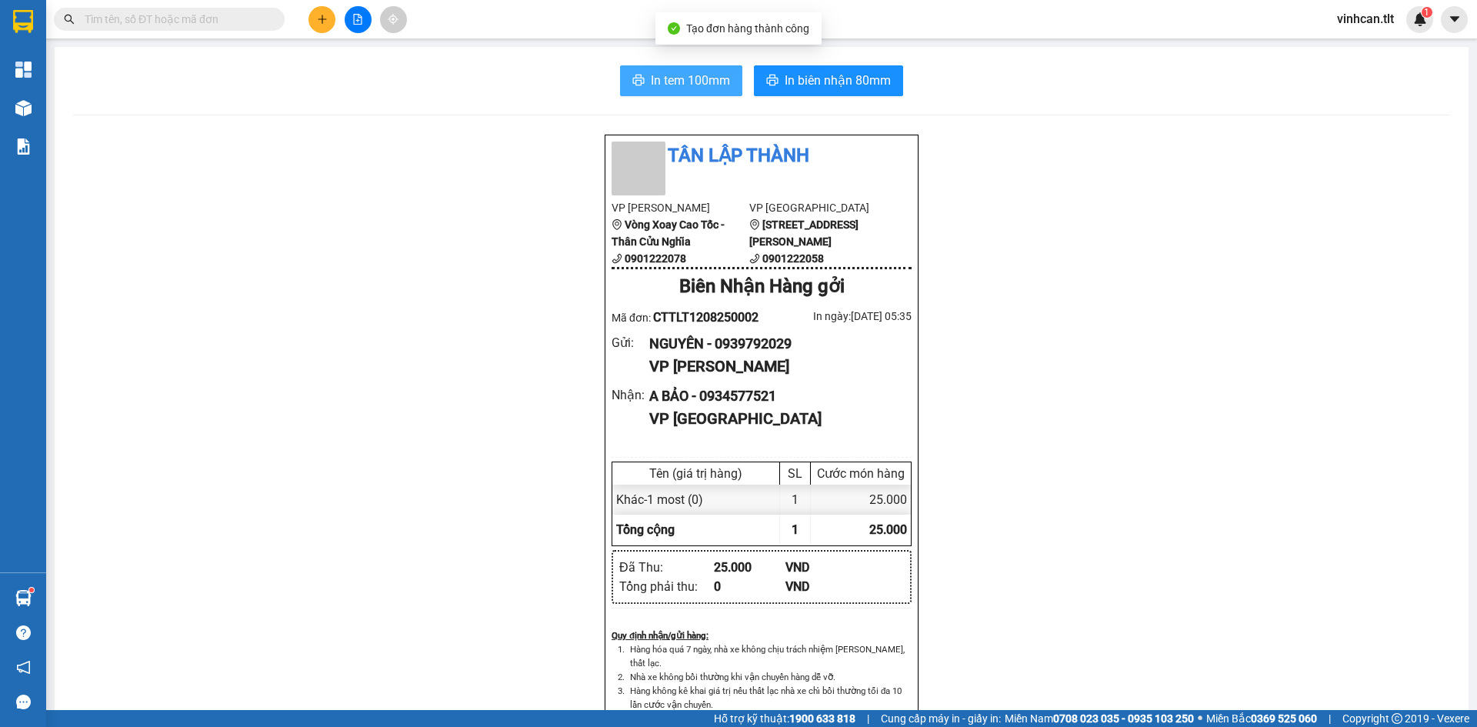
click at [707, 90] on span "In tem 100mm" at bounding box center [690, 80] width 79 height 19
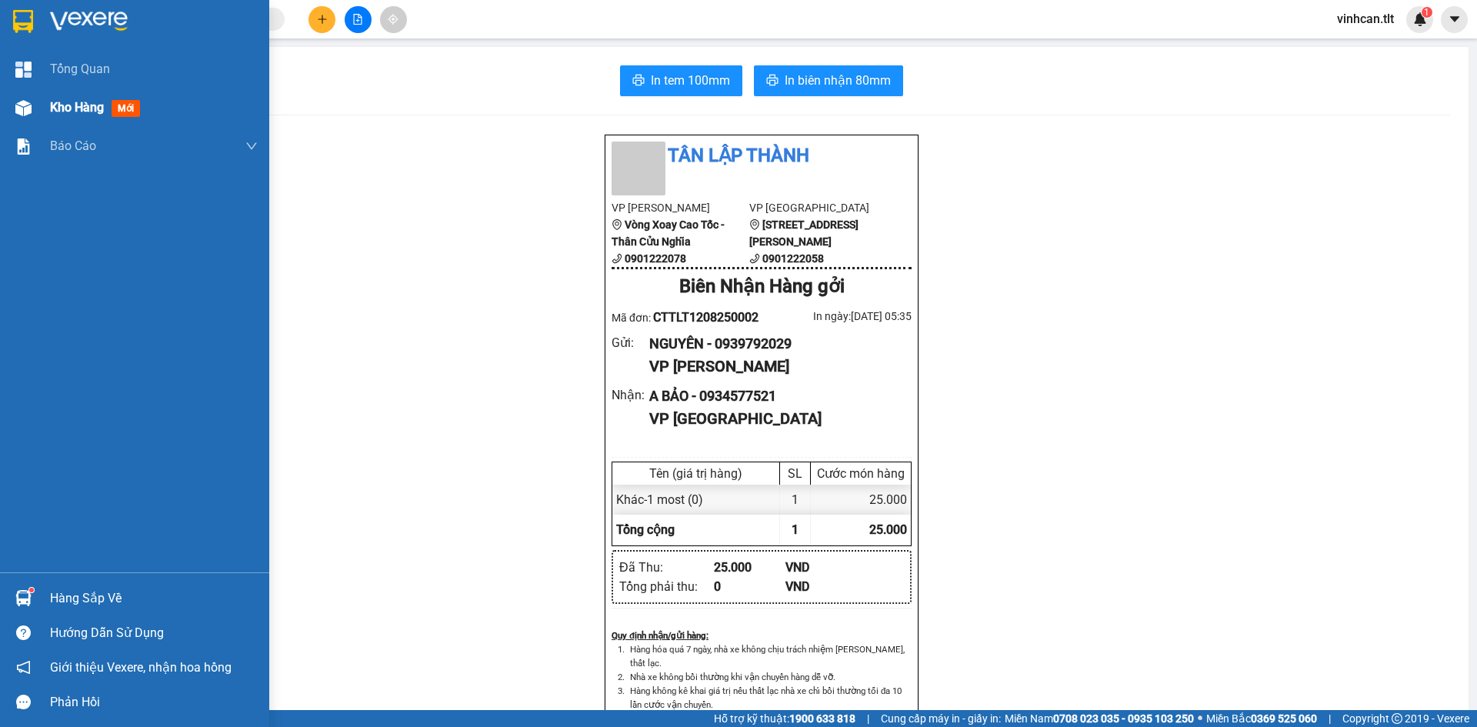
click at [37, 111] on div "Kho hàng mới" at bounding box center [134, 107] width 269 height 38
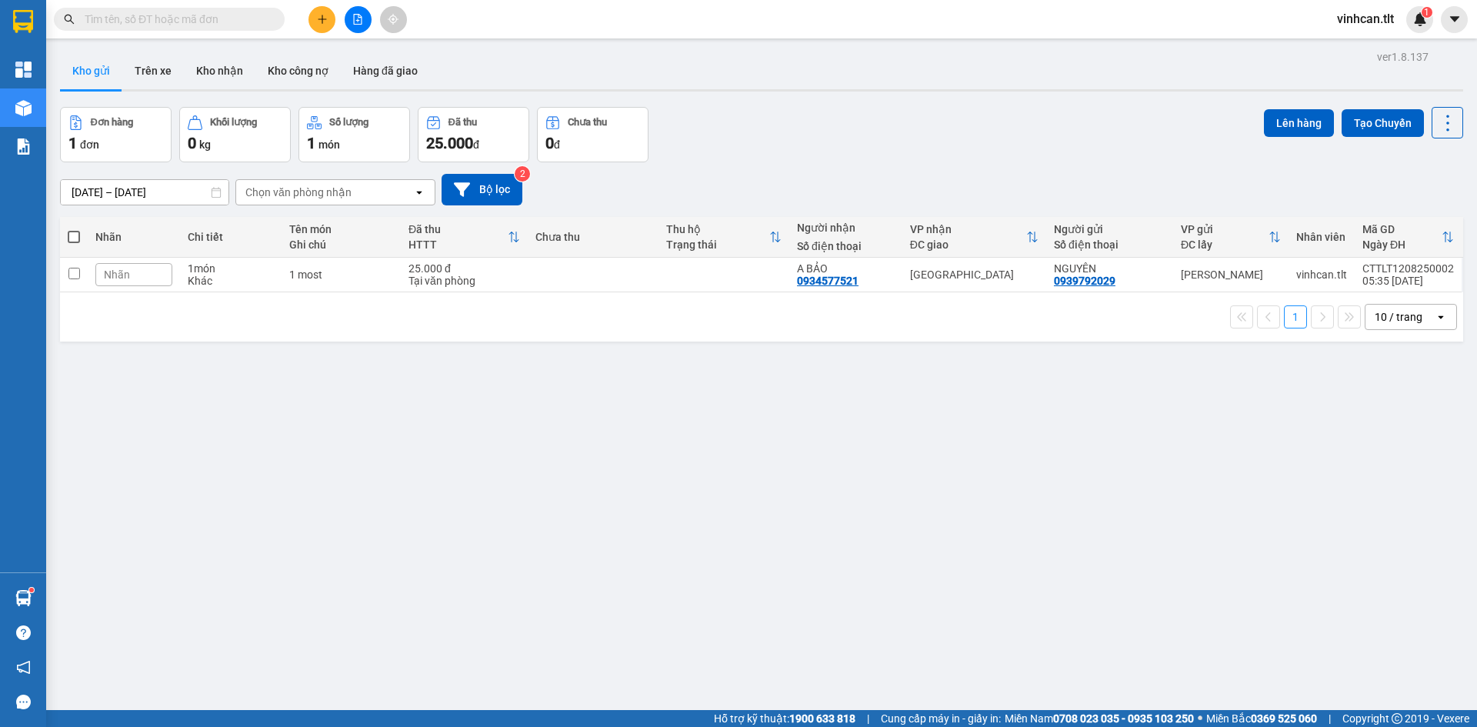
click at [551, 416] on div "ver 1.8.137 Kho gửi Trên xe Kho nhận Kho công nợ Hàng đã giao Đơn hàng 1 đơn Kh…" at bounding box center [761, 409] width 1415 height 727
click at [328, 25] on button at bounding box center [321, 19] width 27 height 27
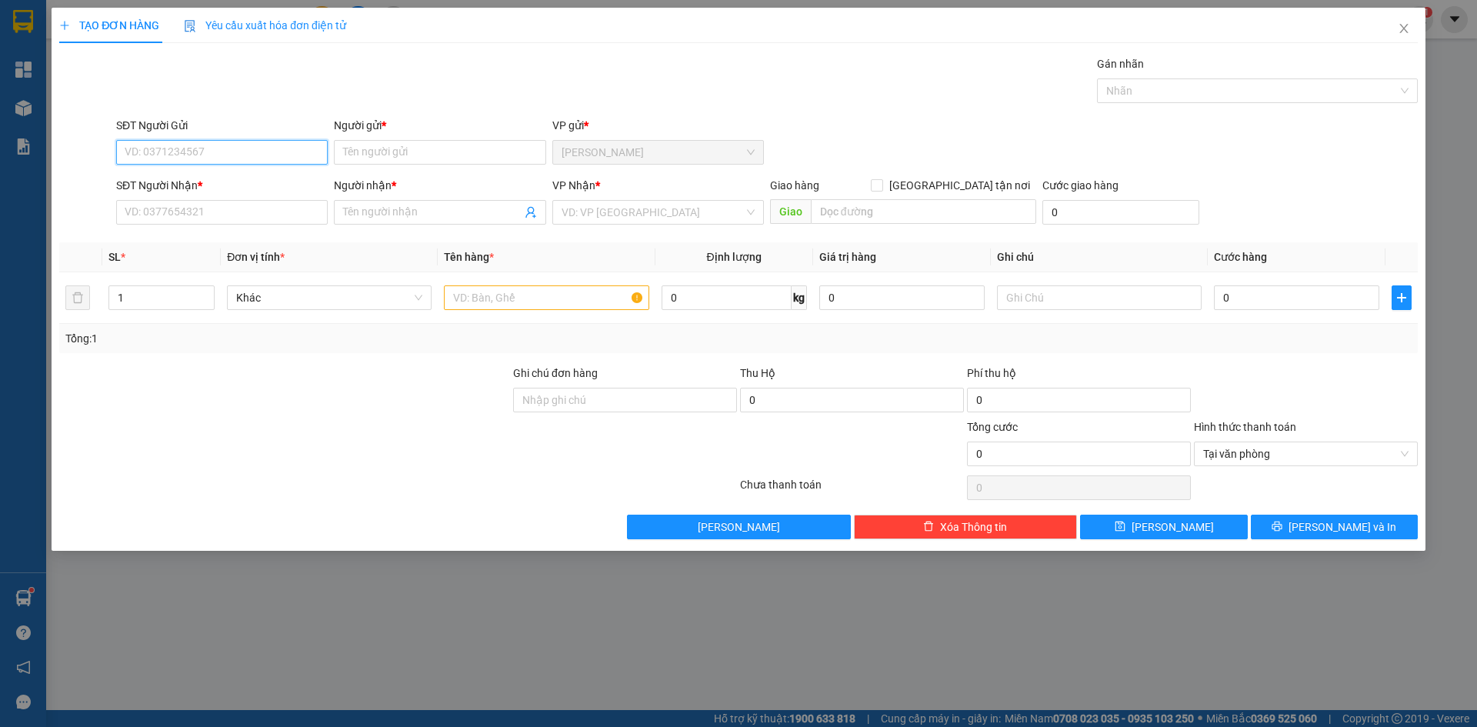
click at [197, 158] on input "SĐT Người Gửi" at bounding box center [221, 152] width 211 height 25
click at [206, 187] on div "0985343694 - HIỆP" at bounding box center [221, 183] width 193 height 17
type input "0985343694"
type input "HIỆP"
type input "0985343694"
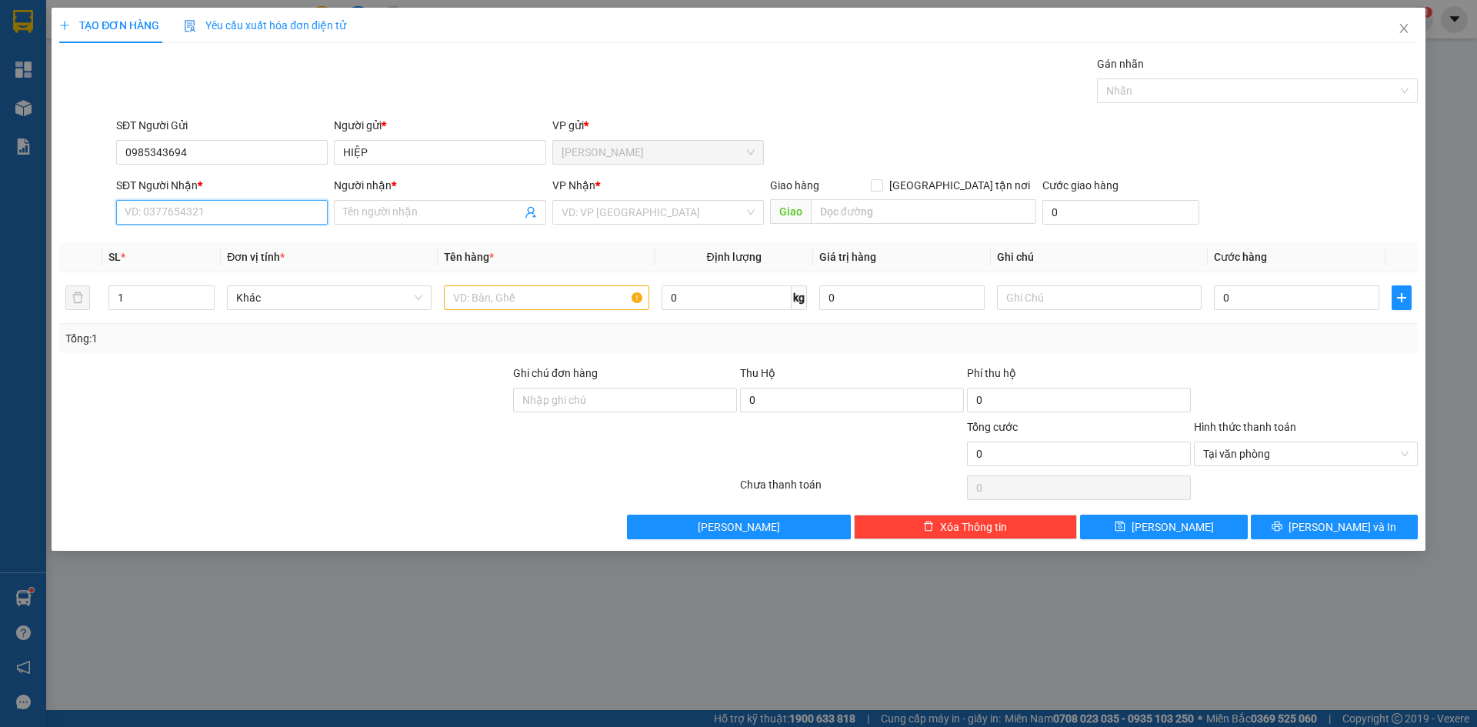
click at [206, 215] on input "SĐT Người Nhận *" at bounding box center [221, 212] width 211 height 25
click at [205, 275] on div "0926611942 - SANG" at bounding box center [221, 267] width 193 height 17
type input "0926611942"
type input "SANG"
click at [628, 219] on input "search" at bounding box center [652, 212] width 182 height 23
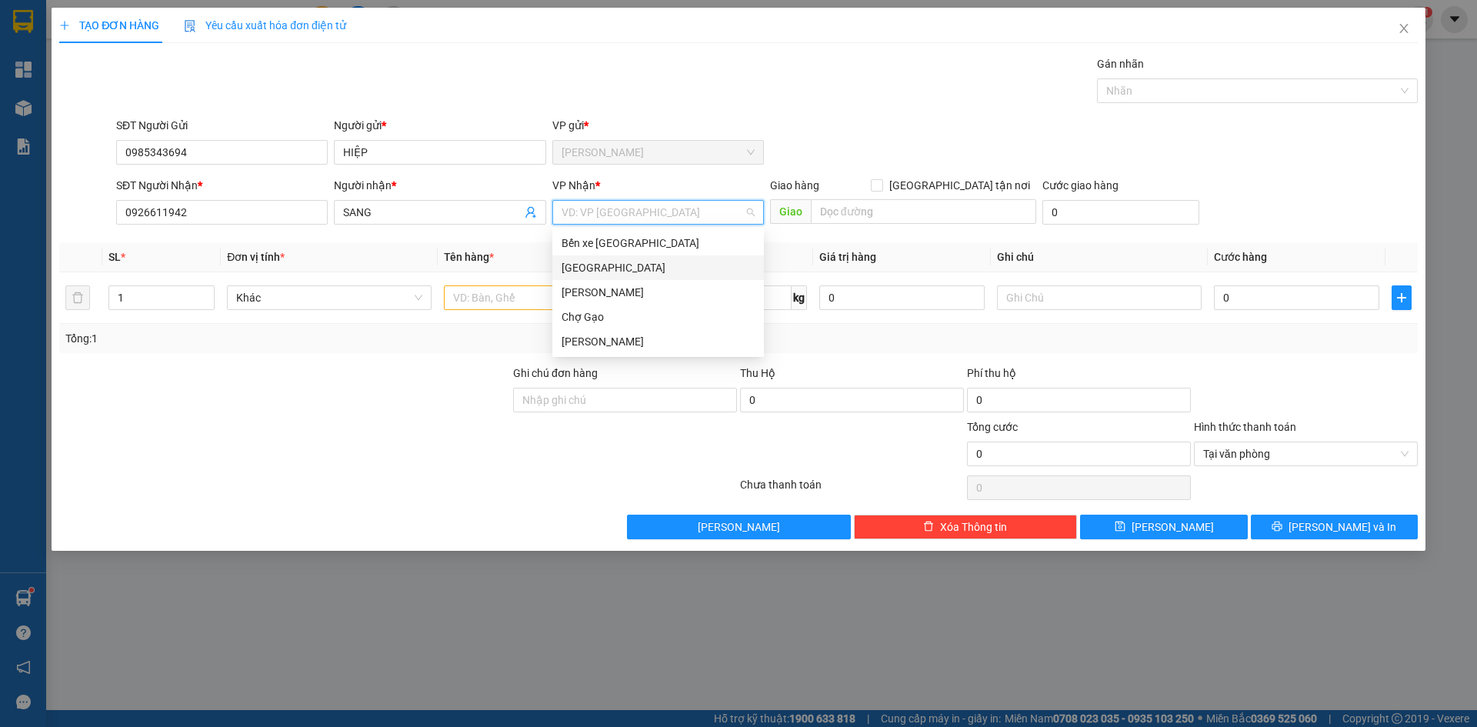
click at [566, 265] on div "[GEOGRAPHIC_DATA]" at bounding box center [657, 267] width 193 height 17
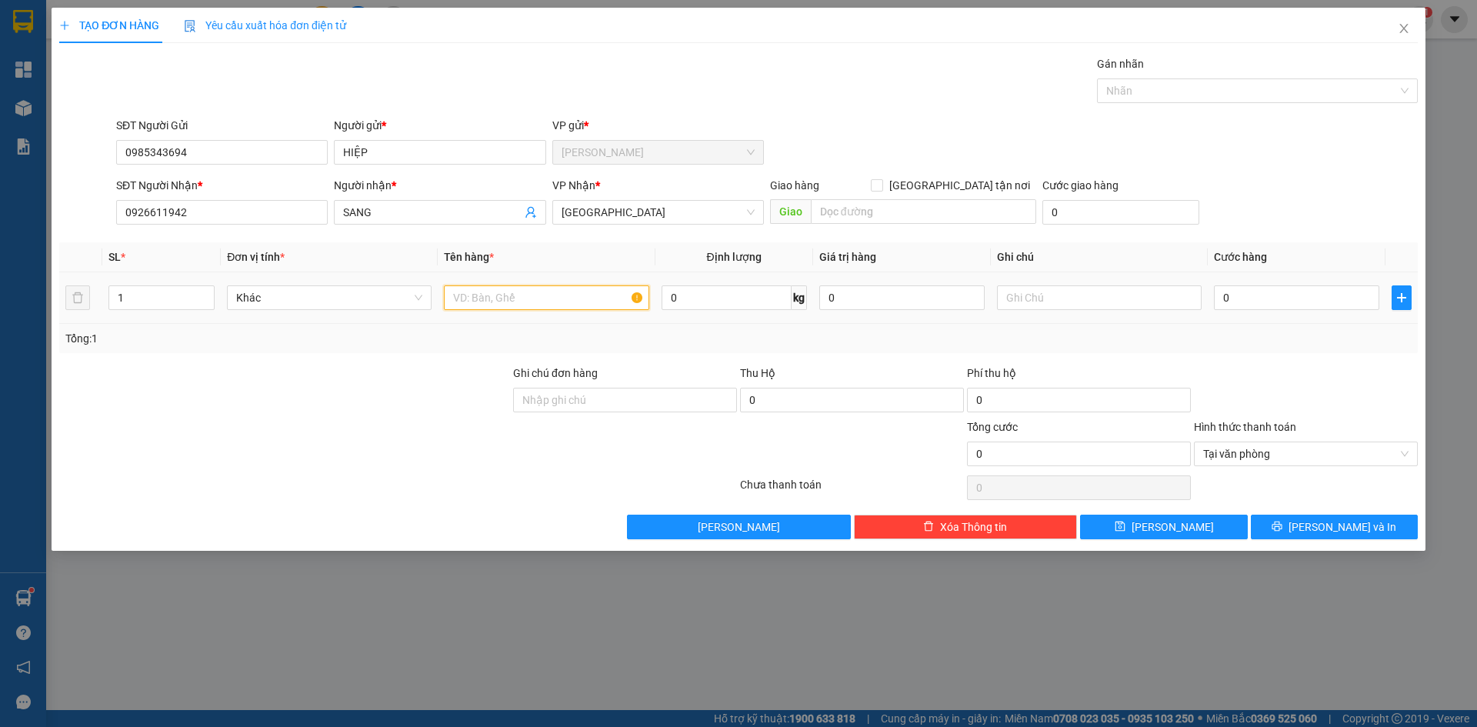
click at [469, 301] on input "text" at bounding box center [546, 297] width 205 height 25
paste input "á"
type input "1 bao cá"
click at [1293, 302] on input "0" at bounding box center [1296, 297] width 165 height 25
type input "2"
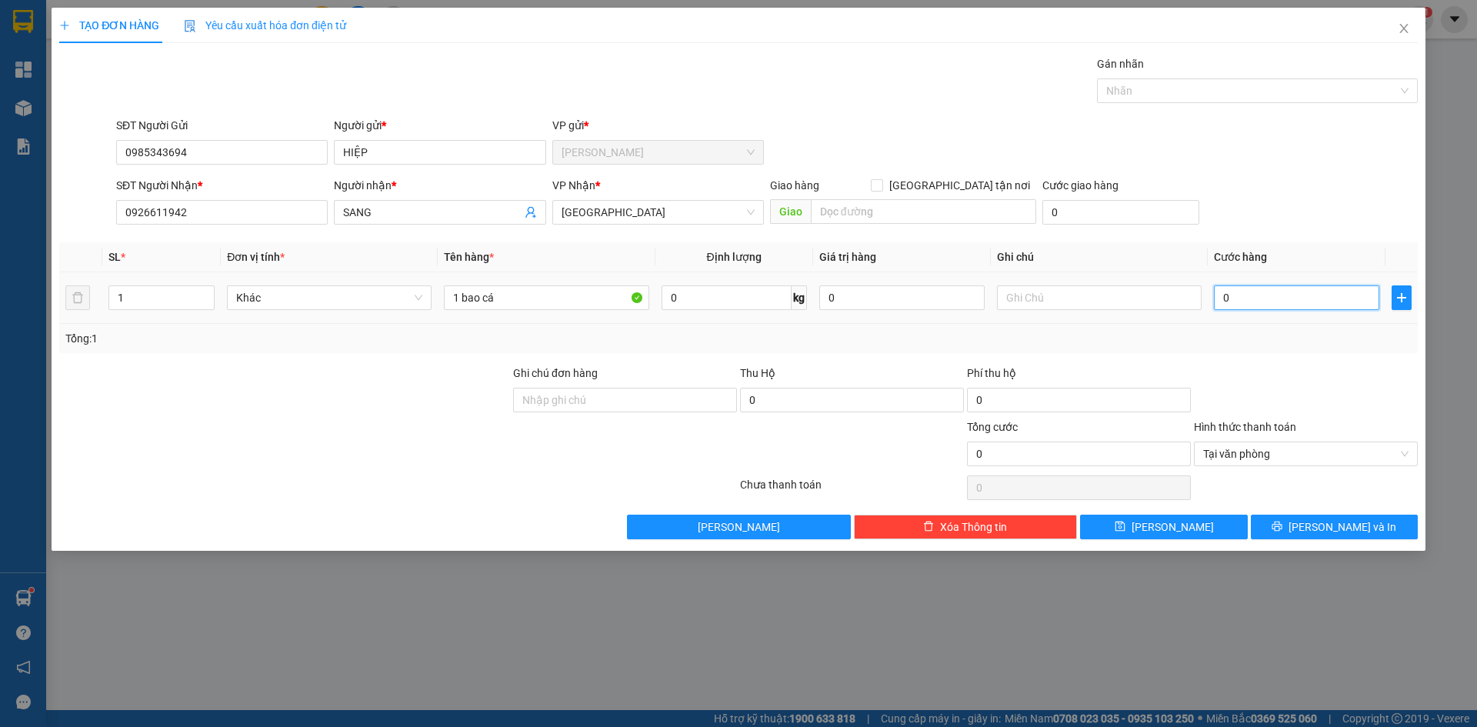
type input "2"
type input "25"
type input "25.000"
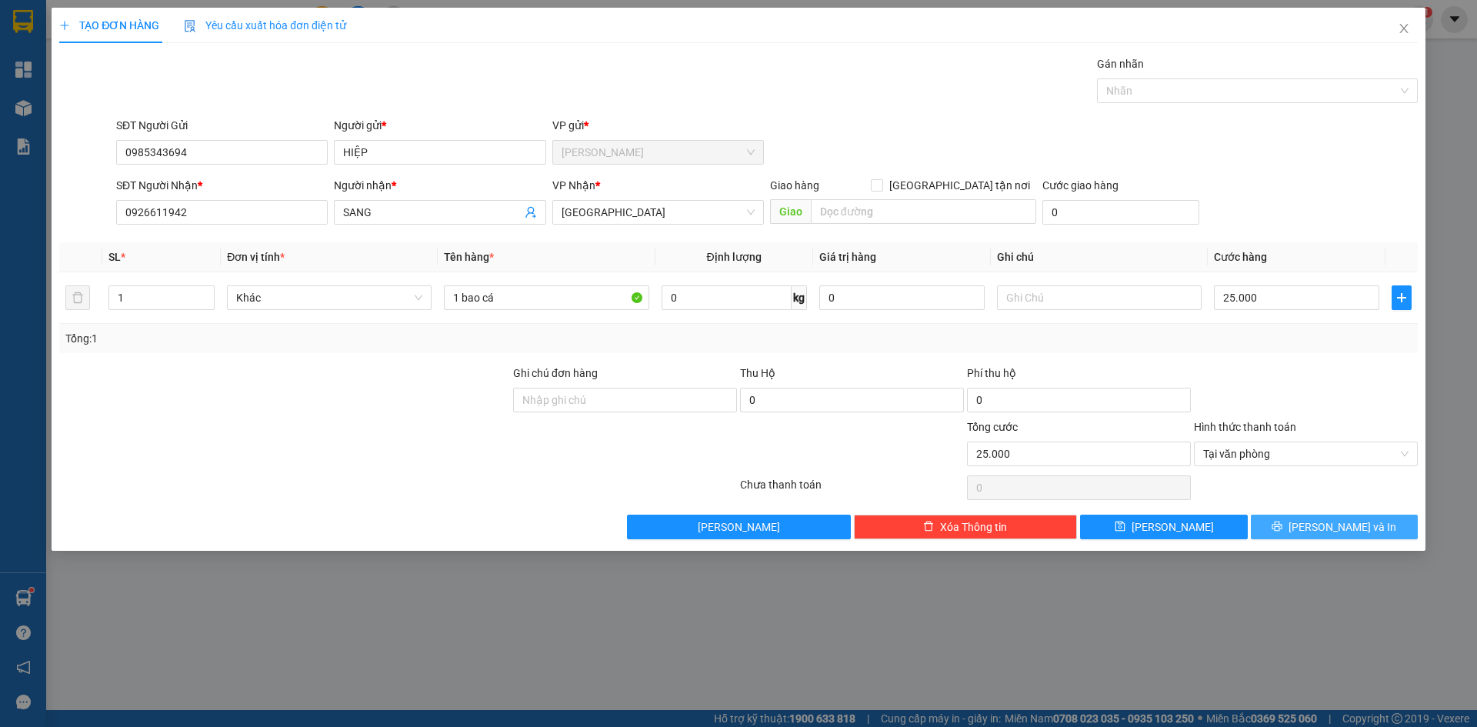
click at [1346, 522] on span "[PERSON_NAME] và In" at bounding box center [1342, 526] width 108 height 17
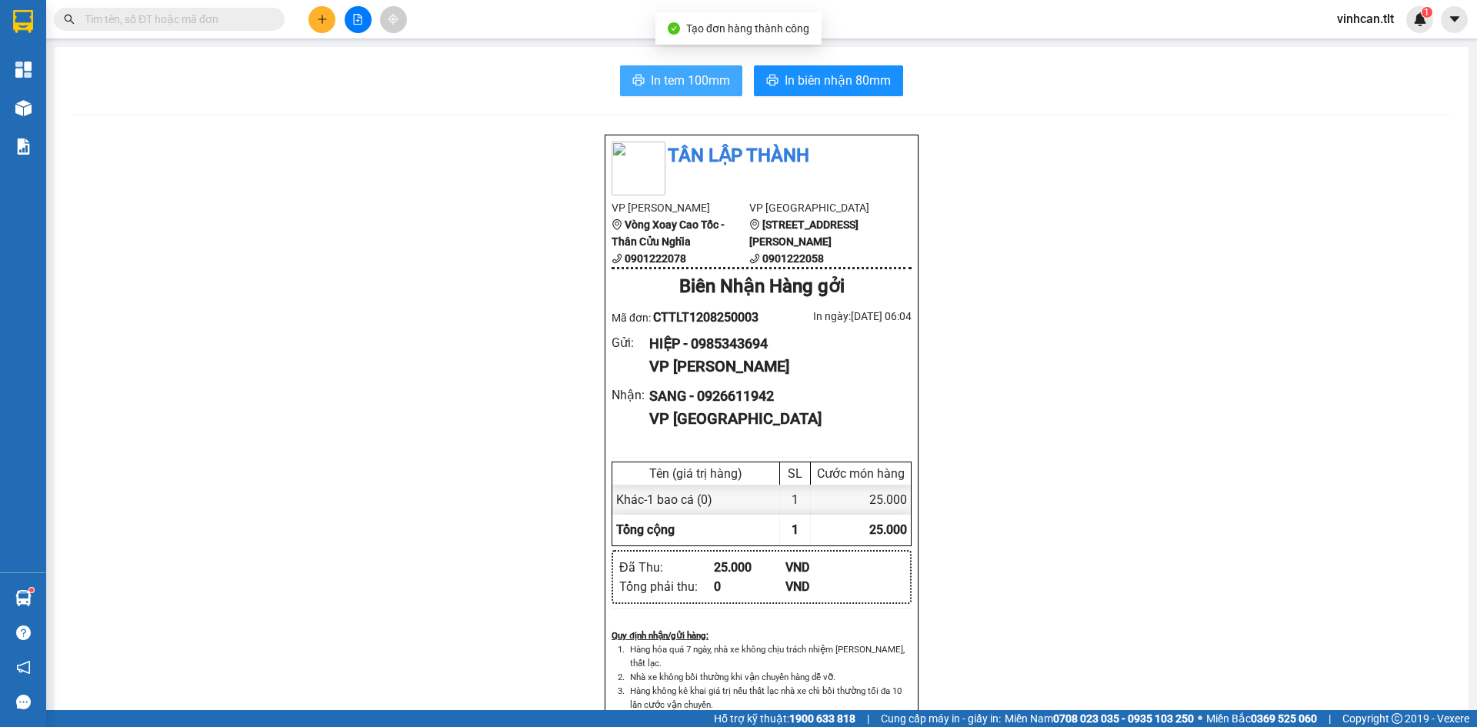
click at [657, 87] on span "In tem 100mm" at bounding box center [690, 80] width 79 height 19
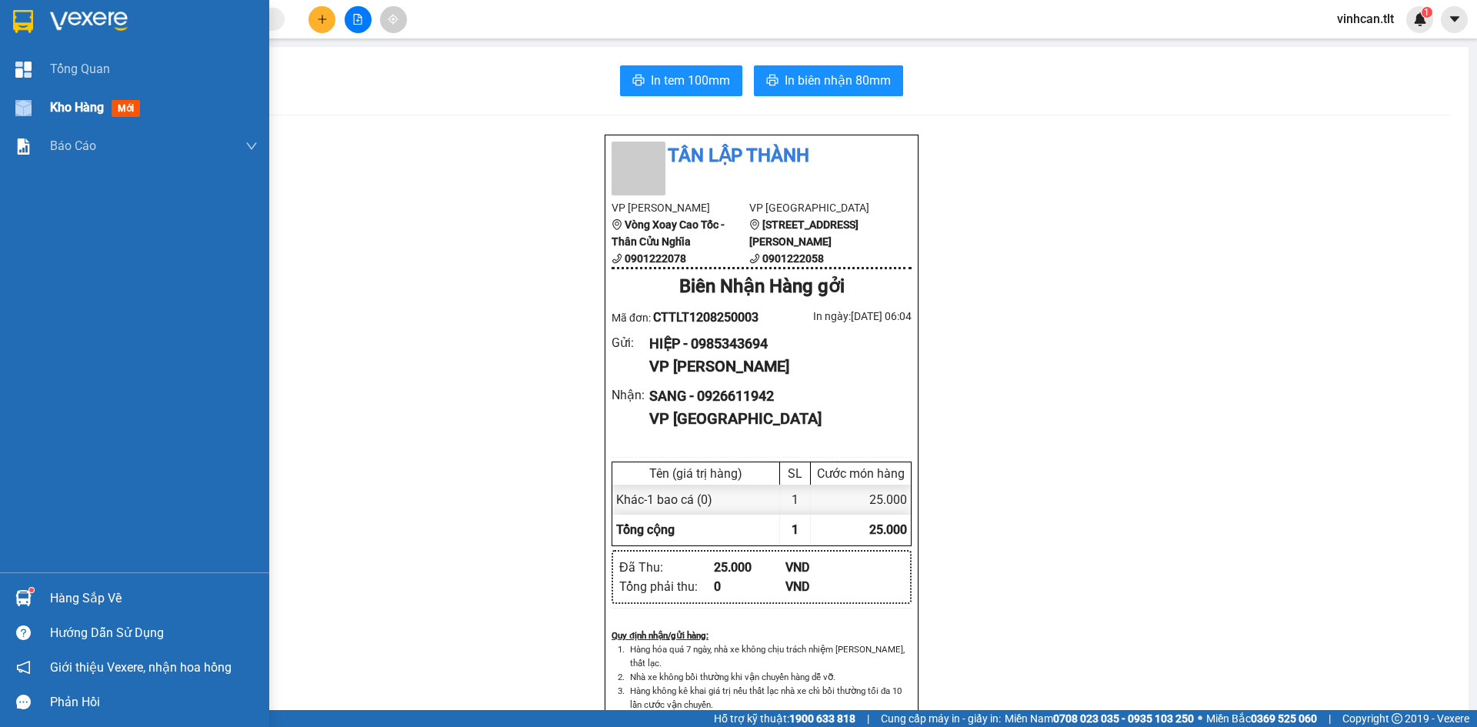
click at [50, 106] on div "Kho hàng mới" at bounding box center [134, 107] width 269 height 38
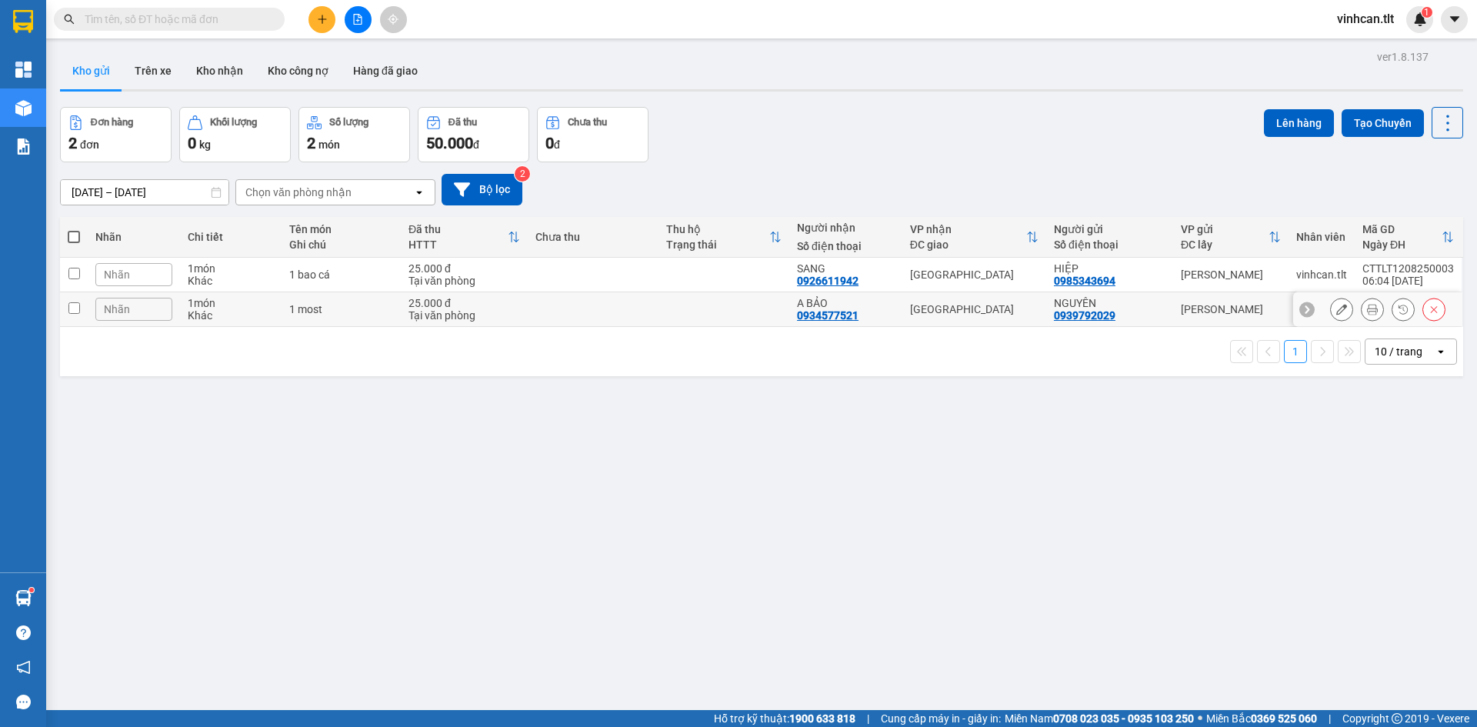
click at [639, 313] on td at bounding box center [593, 309] width 131 height 35
checkbox input "true"
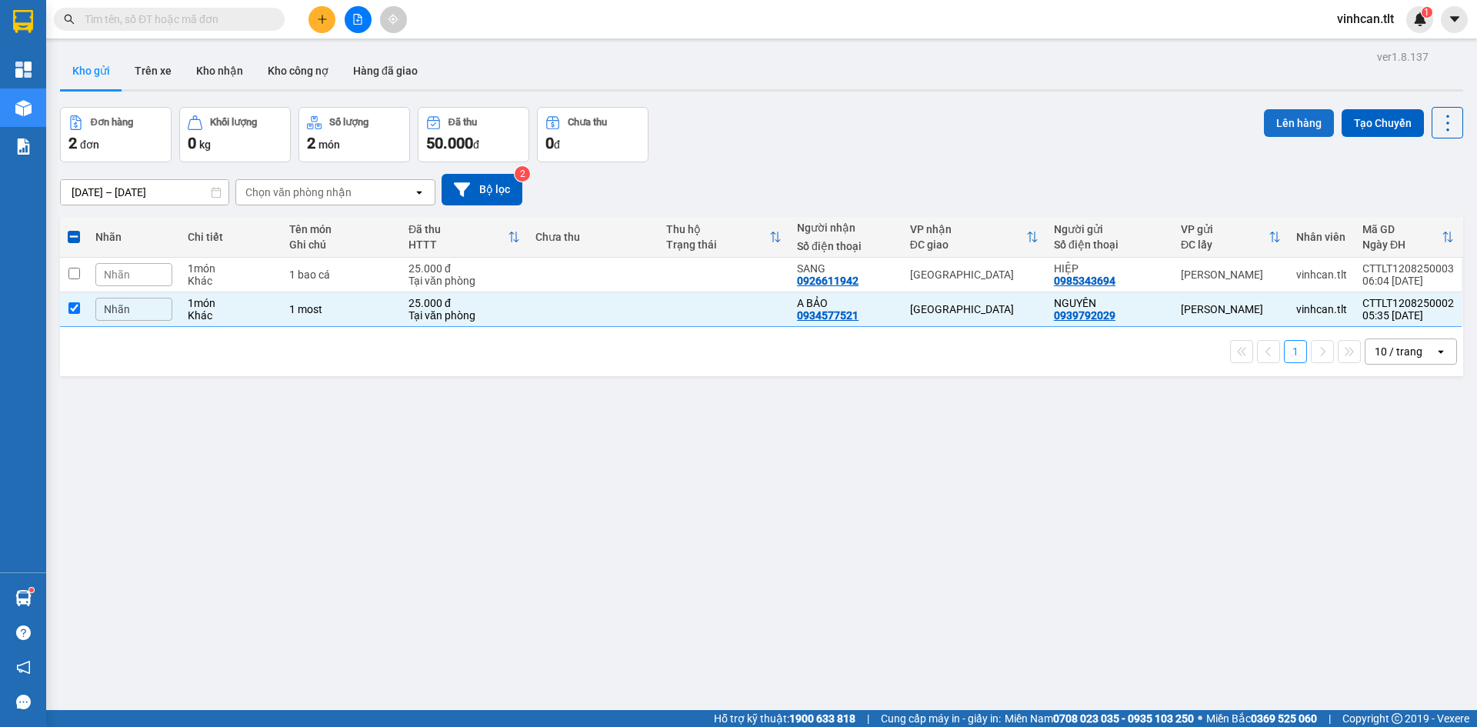
click at [1285, 116] on button "Lên hàng" at bounding box center [1299, 123] width 70 height 28
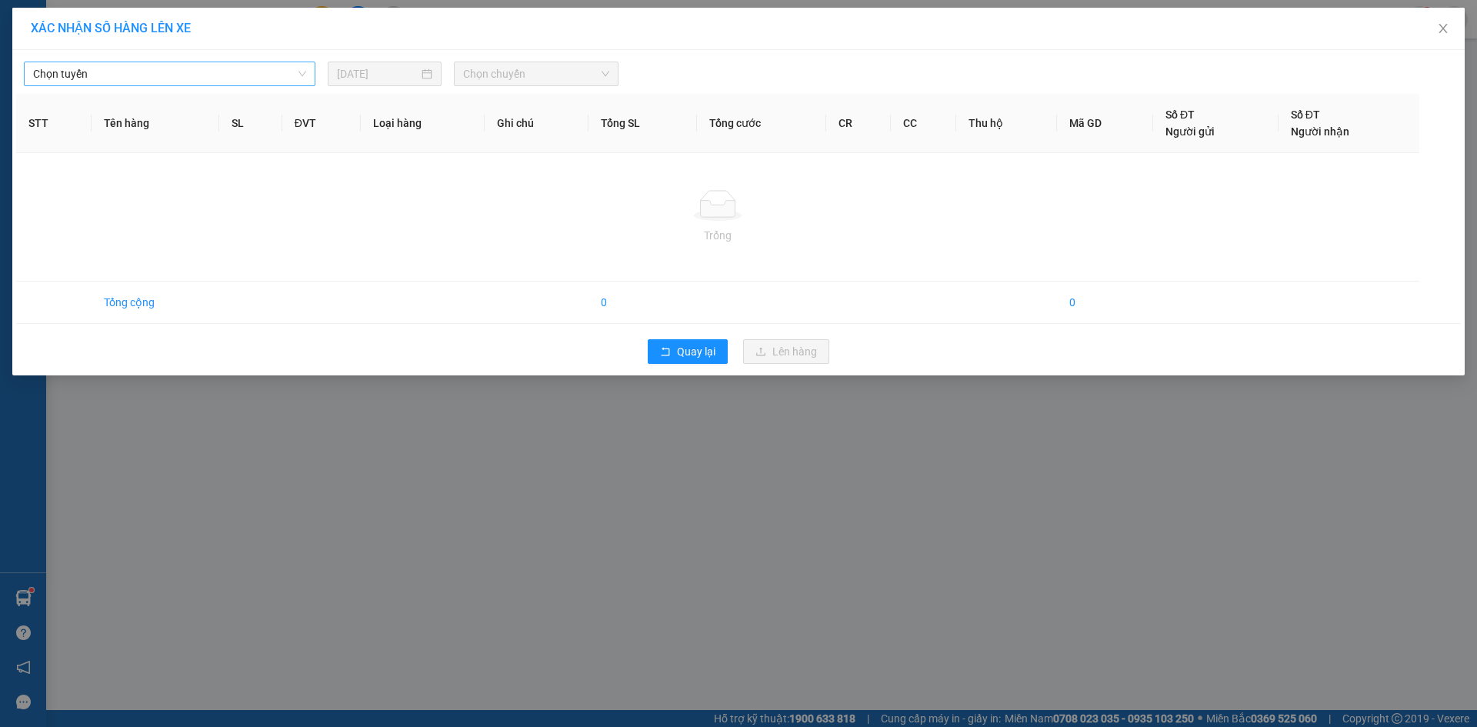
click at [206, 83] on span "Chọn tuyến" at bounding box center [169, 73] width 273 height 23
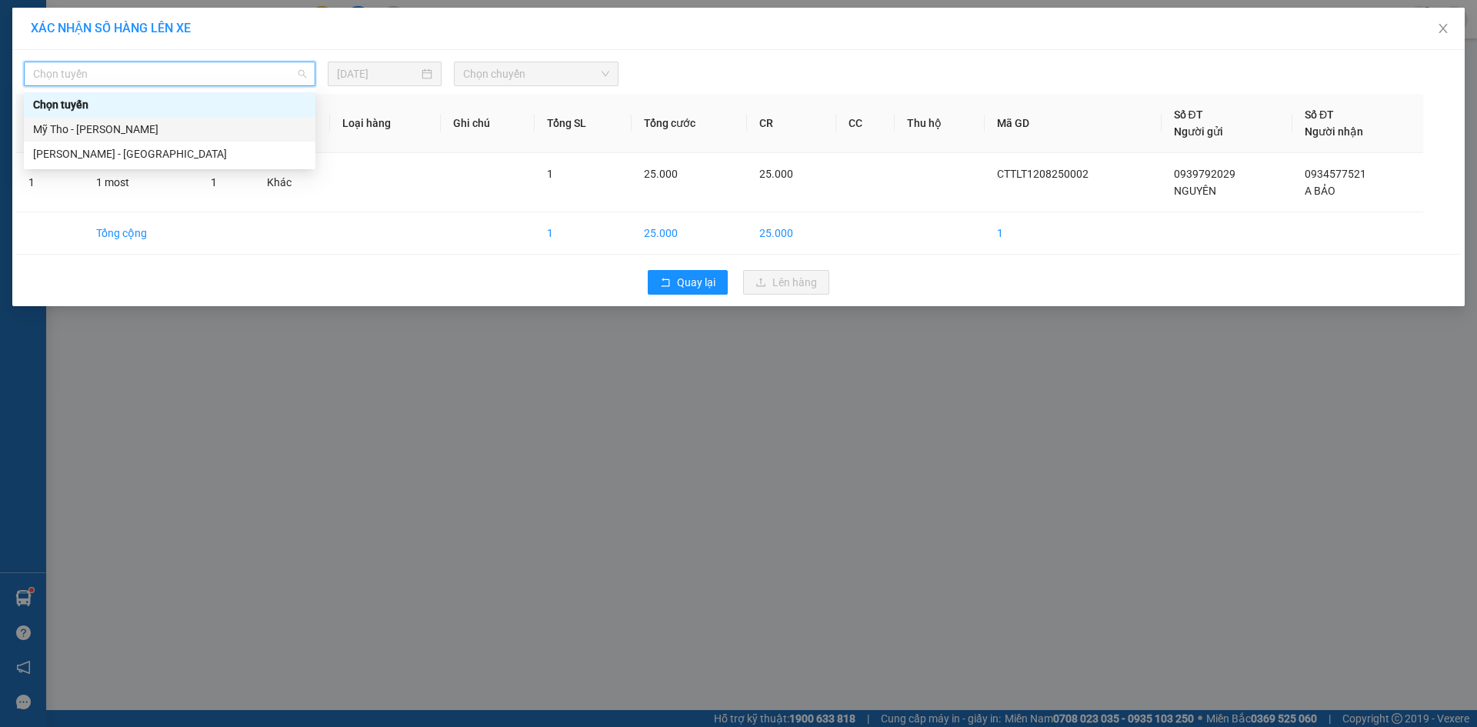
click at [130, 131] on div "Mỹ Tho - [PERSON_NAME]" at bounding box center [169, 129] width 273 height 17
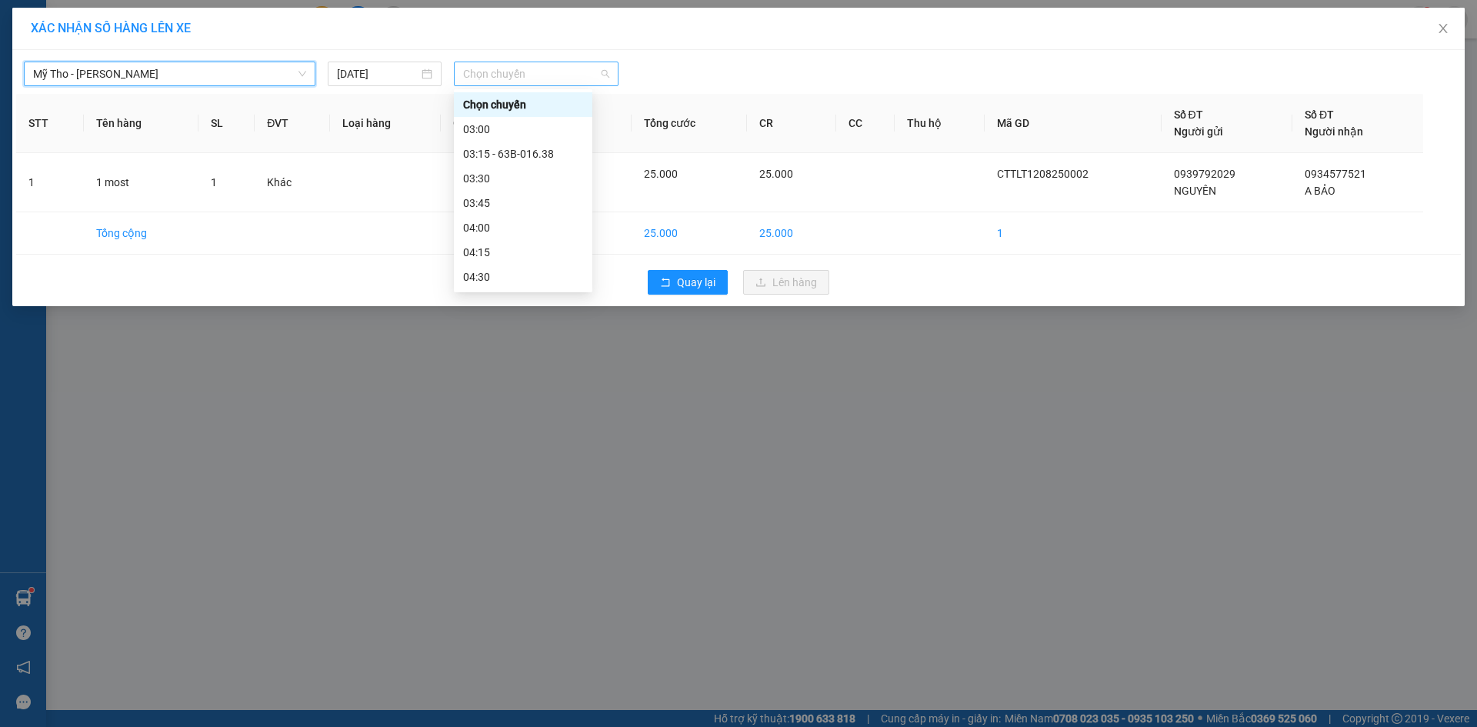
click at [543, 69] on span "Chọn chuyến" at bounding box center [536, 73] width 146 height 23
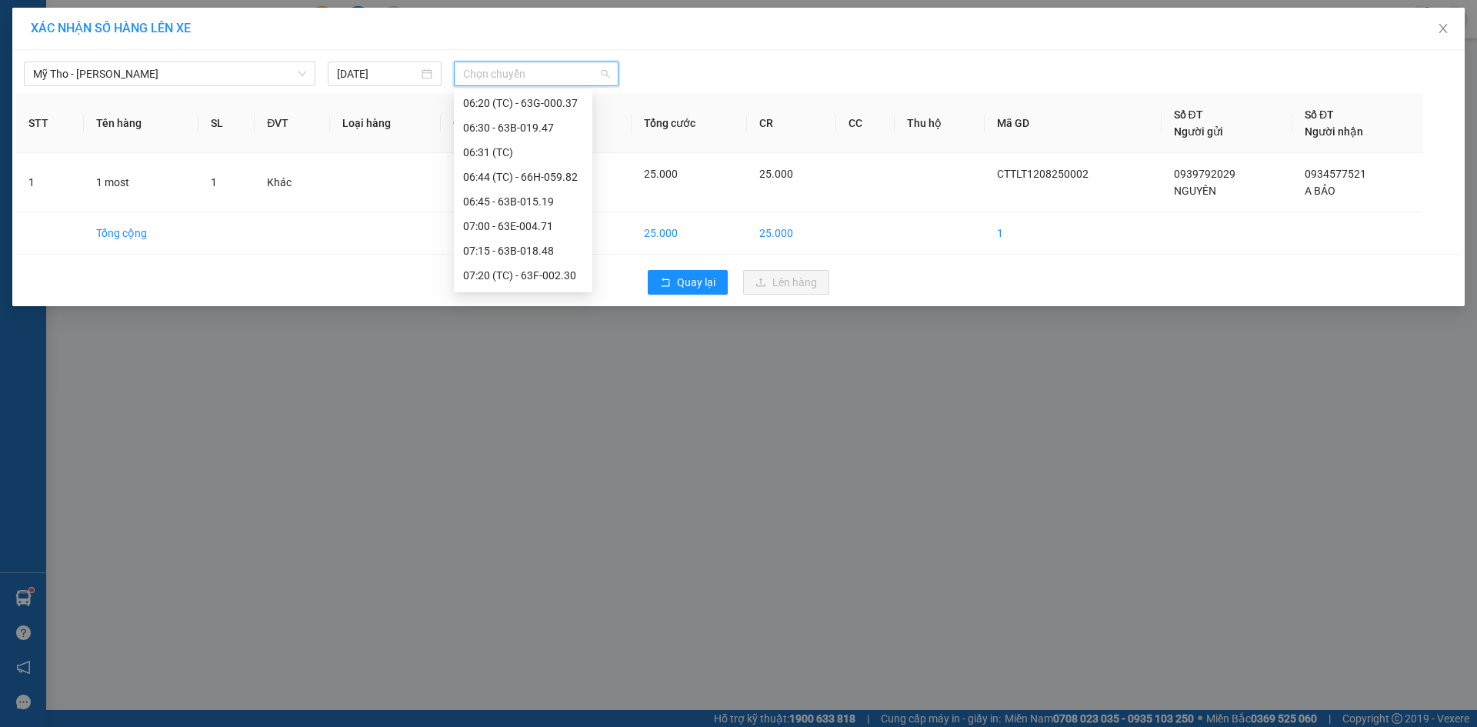
scroll to position [461, 0]
click at [388, 72] on input "[DATE]" at bounding box center [378, 73] width 82 height 17
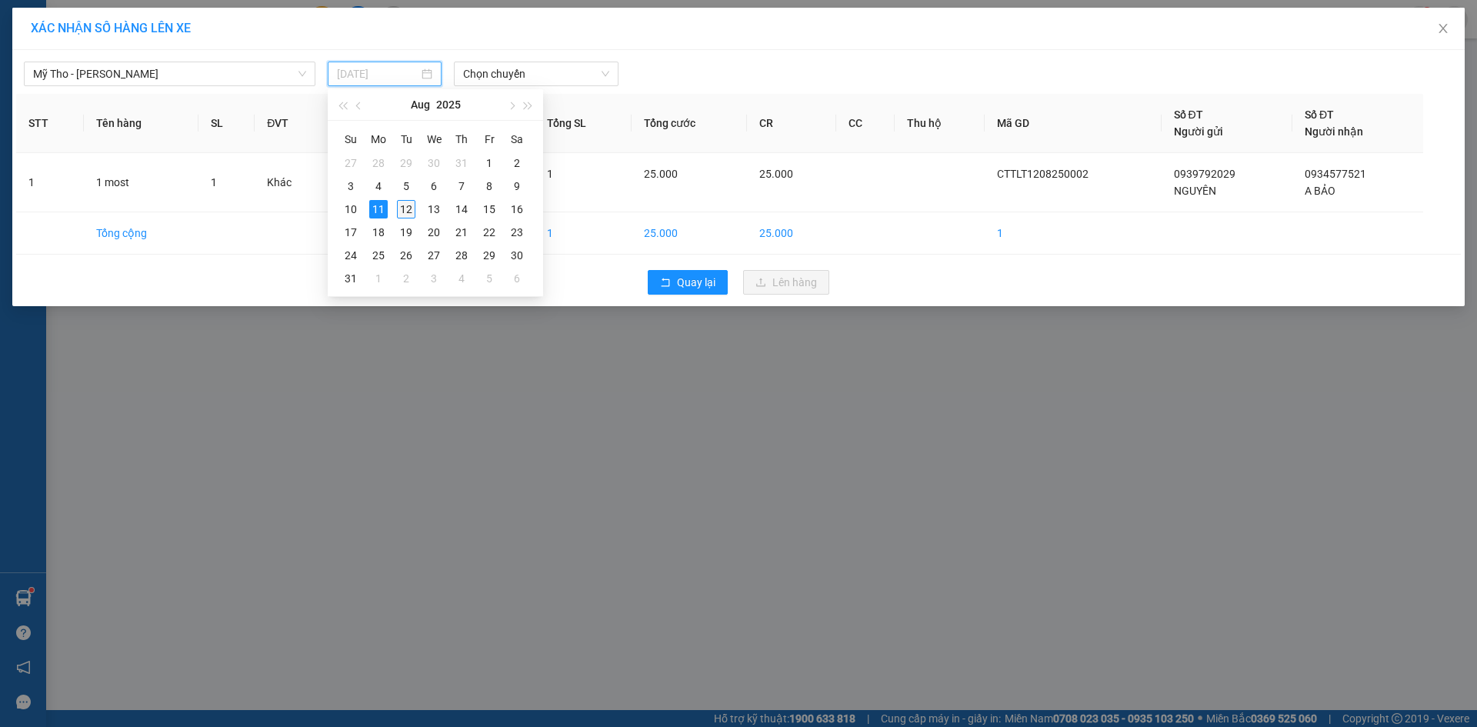
click at [408, 205] on div "12" at bounding box center [406, 209] width 18 height 18
type input "[DATE]"
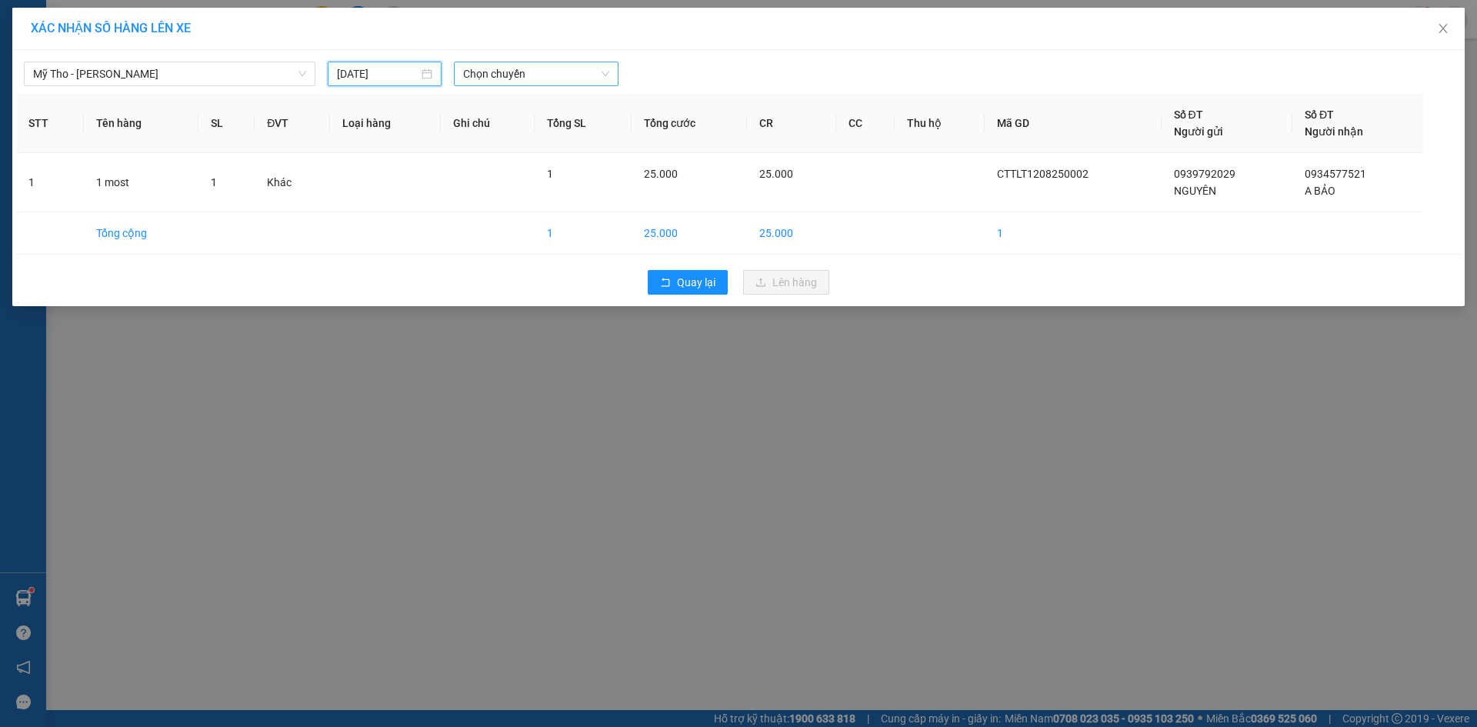
click at [480, 80] on span "Chọn chuyến" at bounding box center [536, 73] width 146 height 23
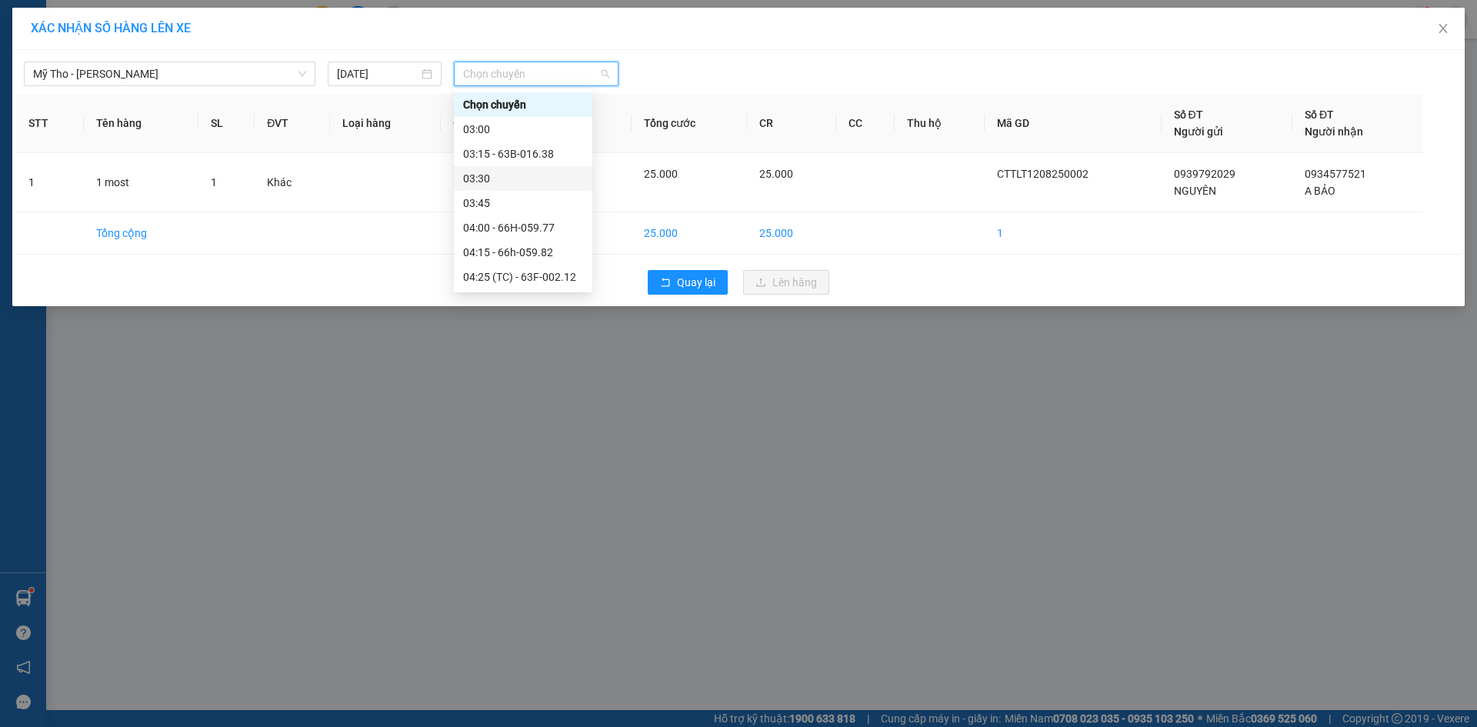
scroll to position [77, 0]
click at [487, 225] on div "04:30" at bounding box center [523, 224] width 120 height 17
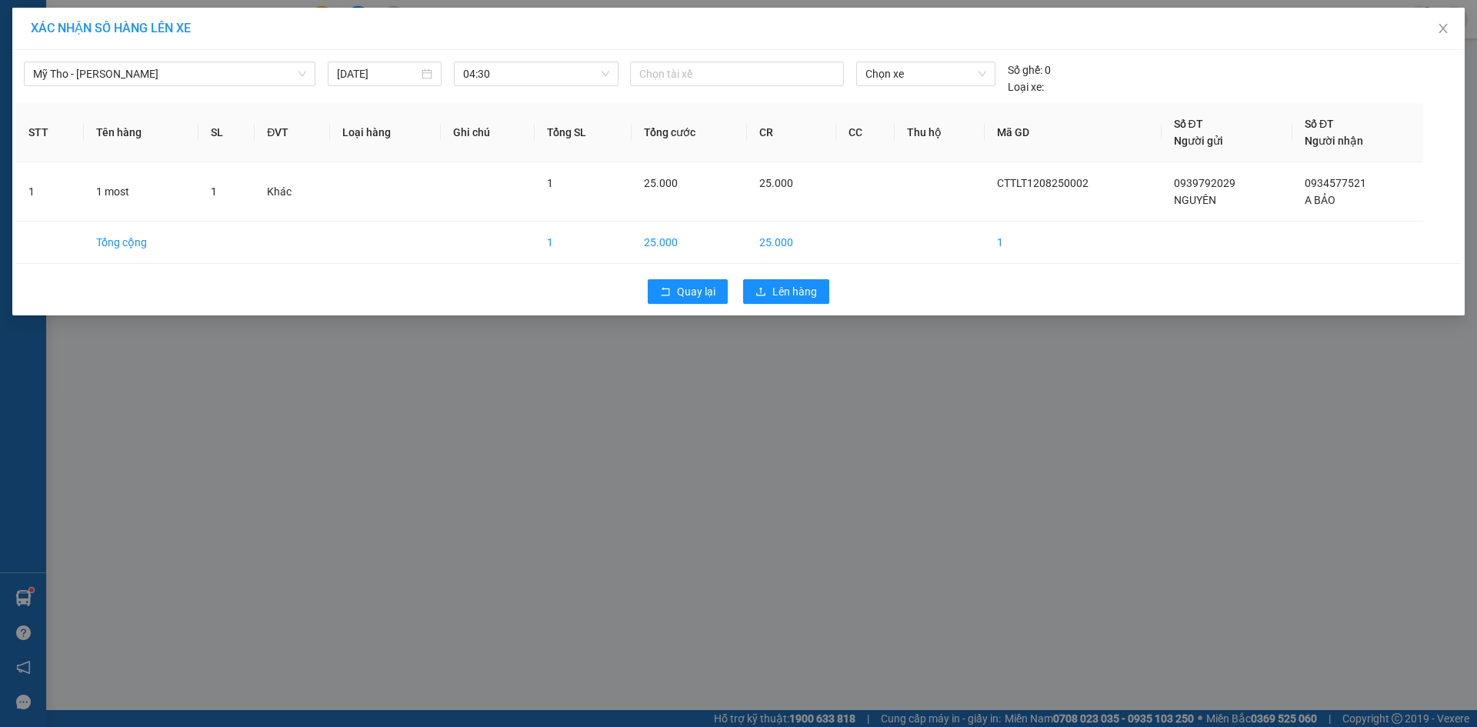
click at [922, 86] on div "Chọn xe" at bounding box center [925, 79] width 151 height 34
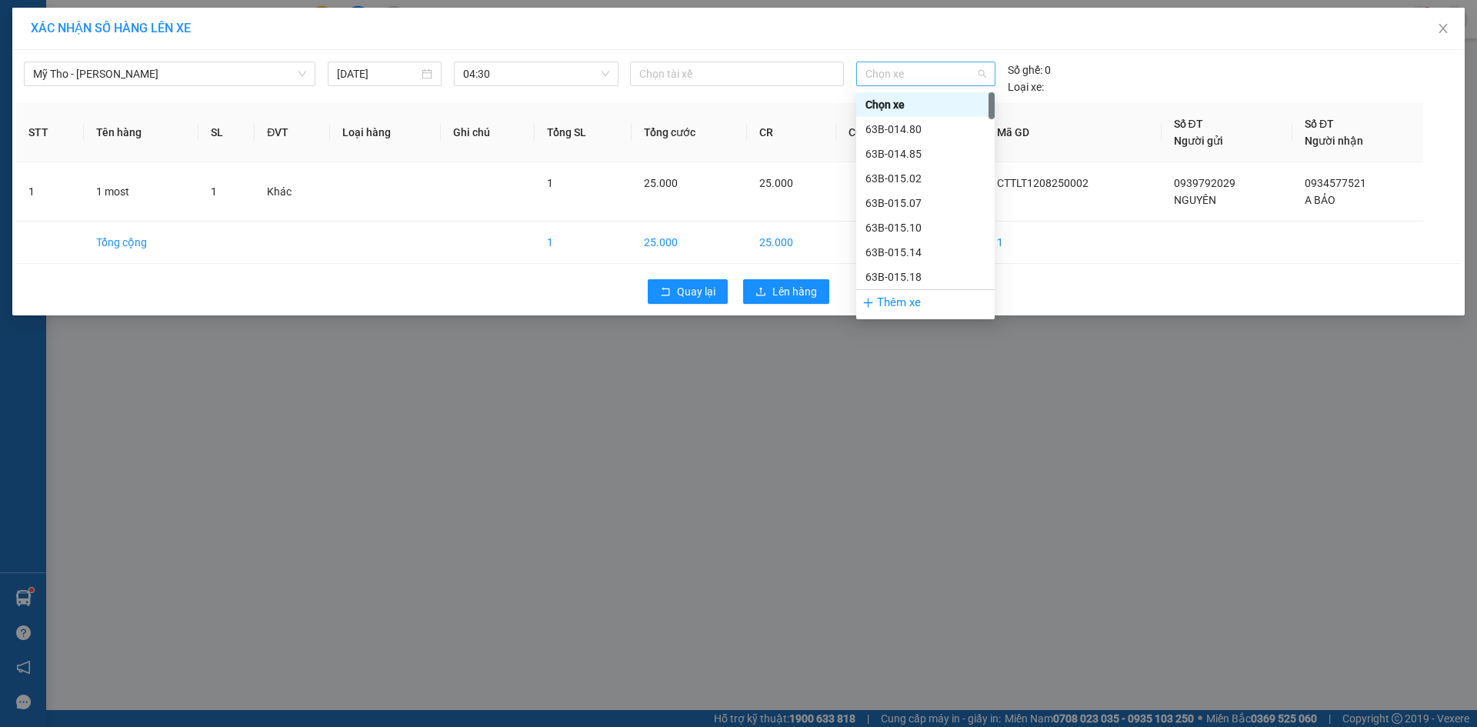
click at [922, 83] on span "Chọn xe" at bounding box center [925, 73] width 120 height 23
type input "471"
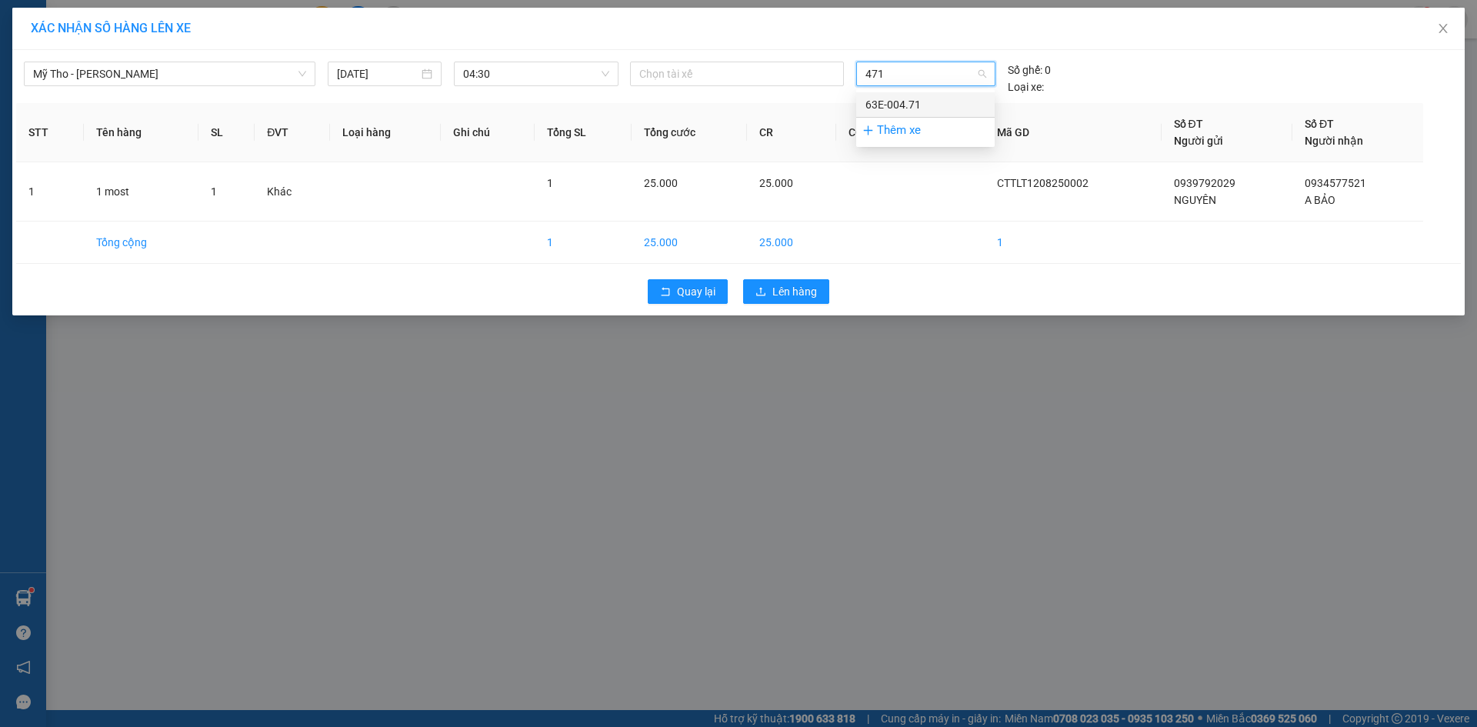
click at [907, 105] on div "63E-004.71" at bounding box center [925, 104] width 120 height 17
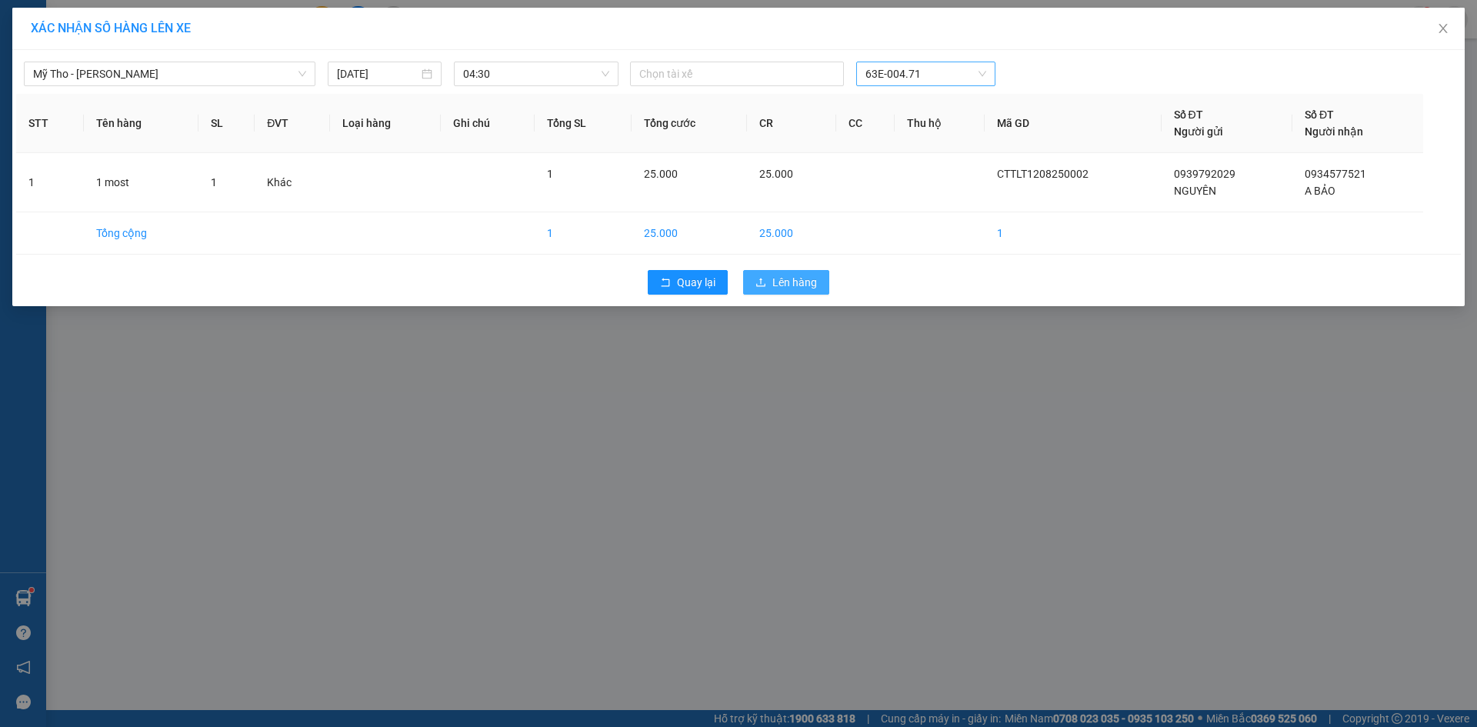
click at [801, 280] on span "Lên hàng" at bounding box center [794, 282] width 45 height 17
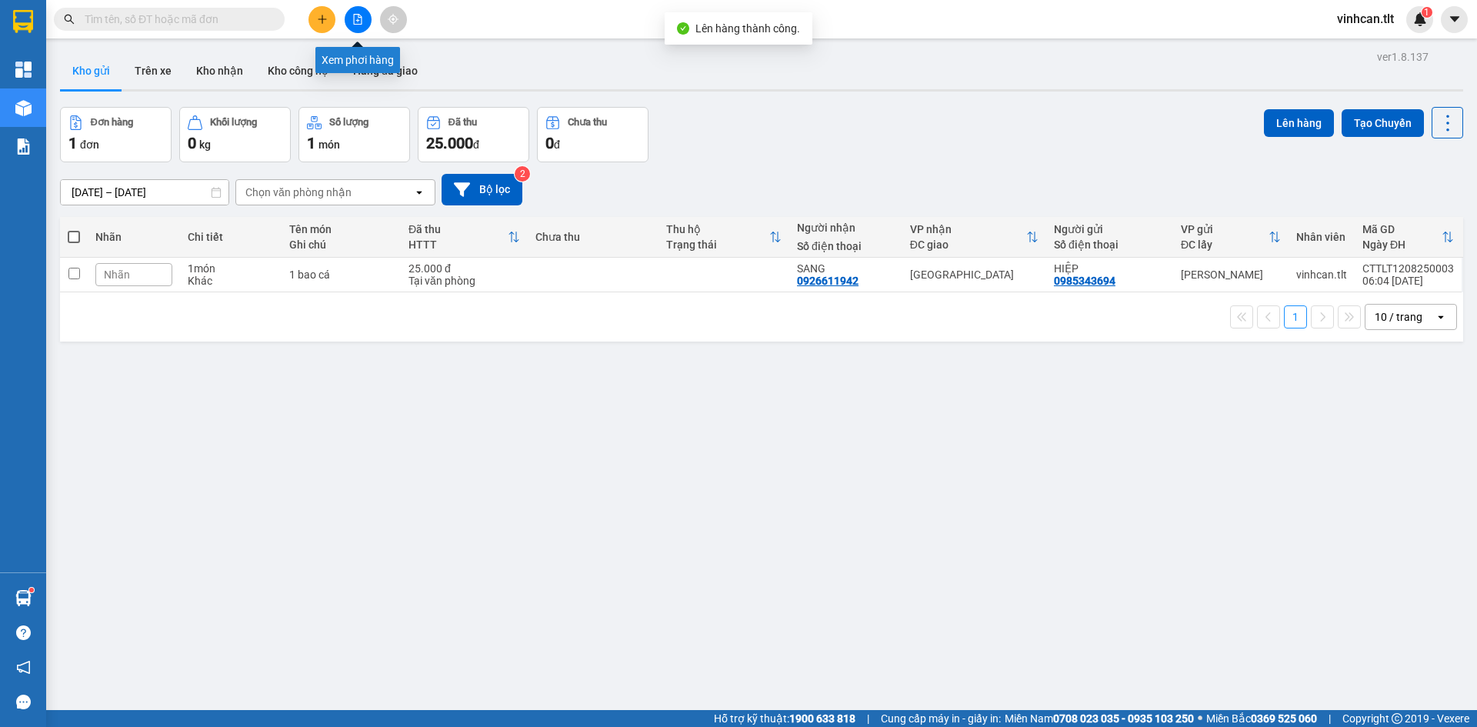
click at [354, 23] on icon "file-add" at bounding box center [358, 19] width 8 height 11
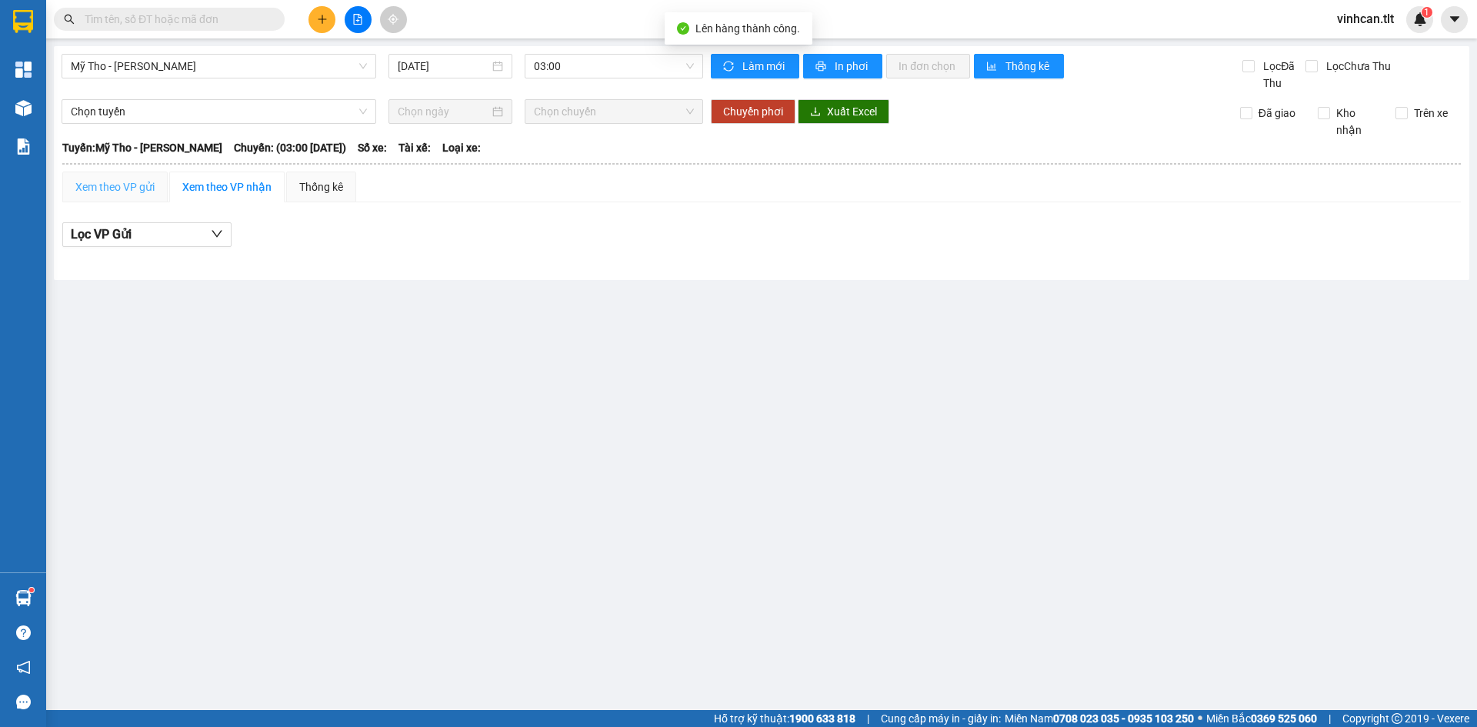
click at [98, 199] on div "Xem theo VP gửi" at bounding box center [114, 186] width 105 height 31
click at [578, 68] on span "03:00" at bounding box center [614, 66] width 160 height 23
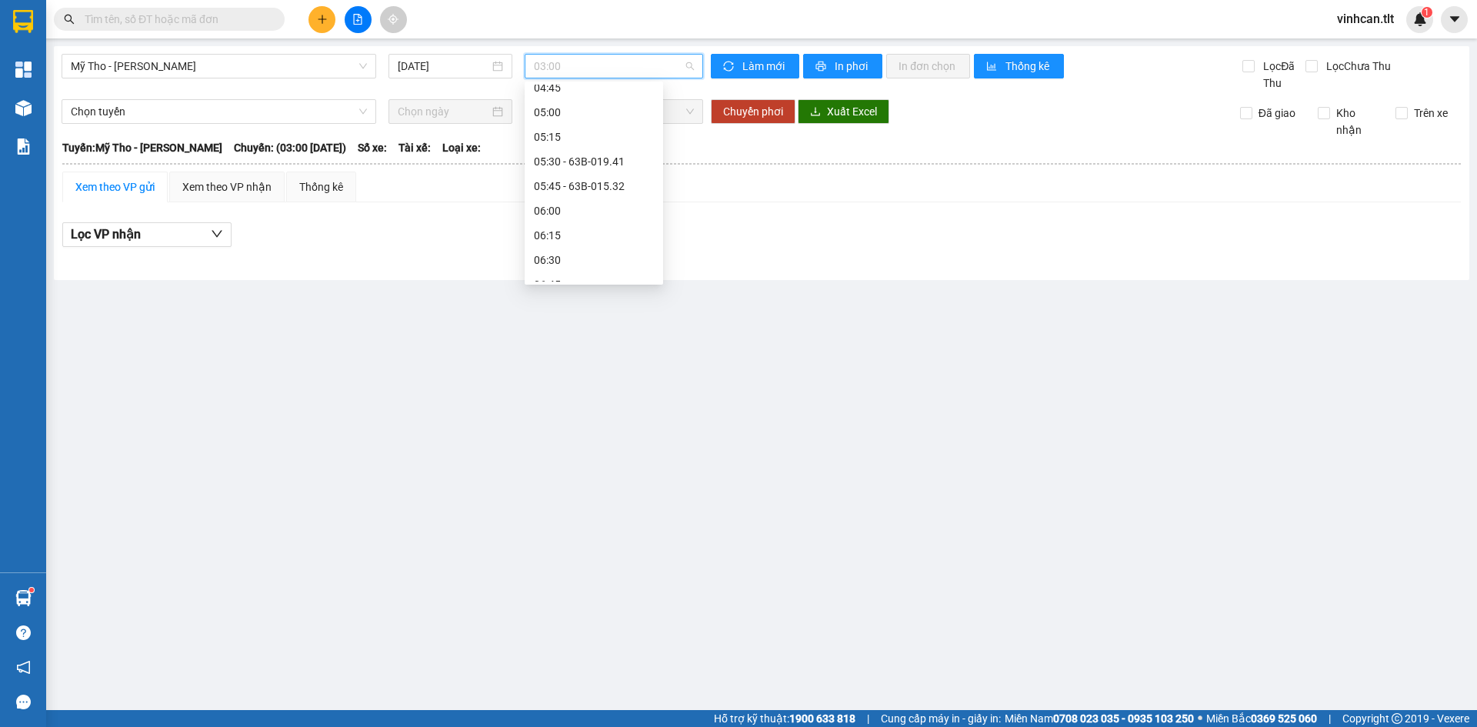
scroll to position [154, 0]
click at [580, 145] on div "04:30 - 63E-004.71" at bounding box center [594, 140] width 120 height 17
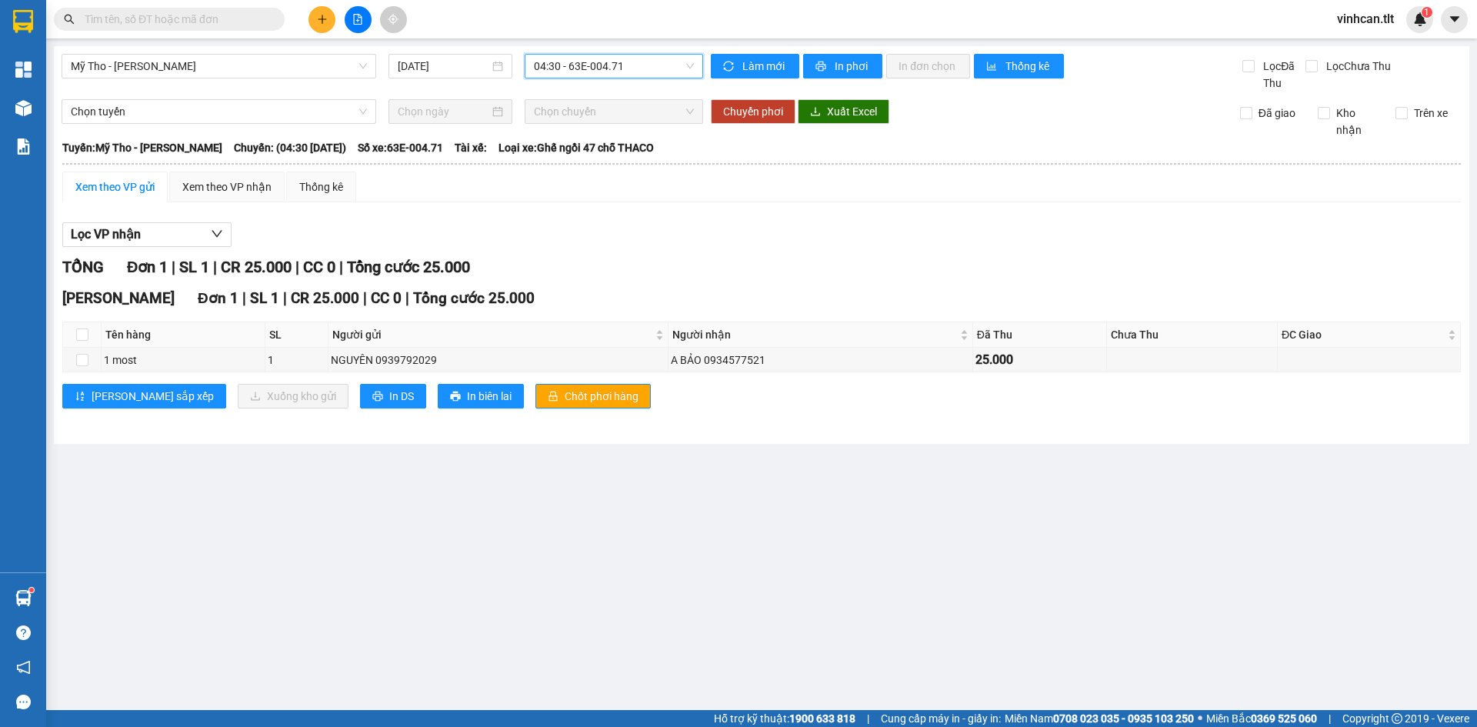
click at [122, 188] on div "Xem theo VP gửi" at bounding box center [114, 186] width 79 height 17
click at [564, 390] on span "Chốt phơi hàng" at bounding box center [601, 396] width 74 height 17
click at [564, 398] on span "Chốt phơi hàng" at bounding box center [601, 396] width 74 height 17
click at [623, 265] on div "TỔNG Đơn 1 | SL 1 | CR 25.000 | CC 0 | Tổng cước 25.000" at bounding box center [761, 267] width 1398 height 24
